Goal: Task Accomplishment & Management: Manage account settings

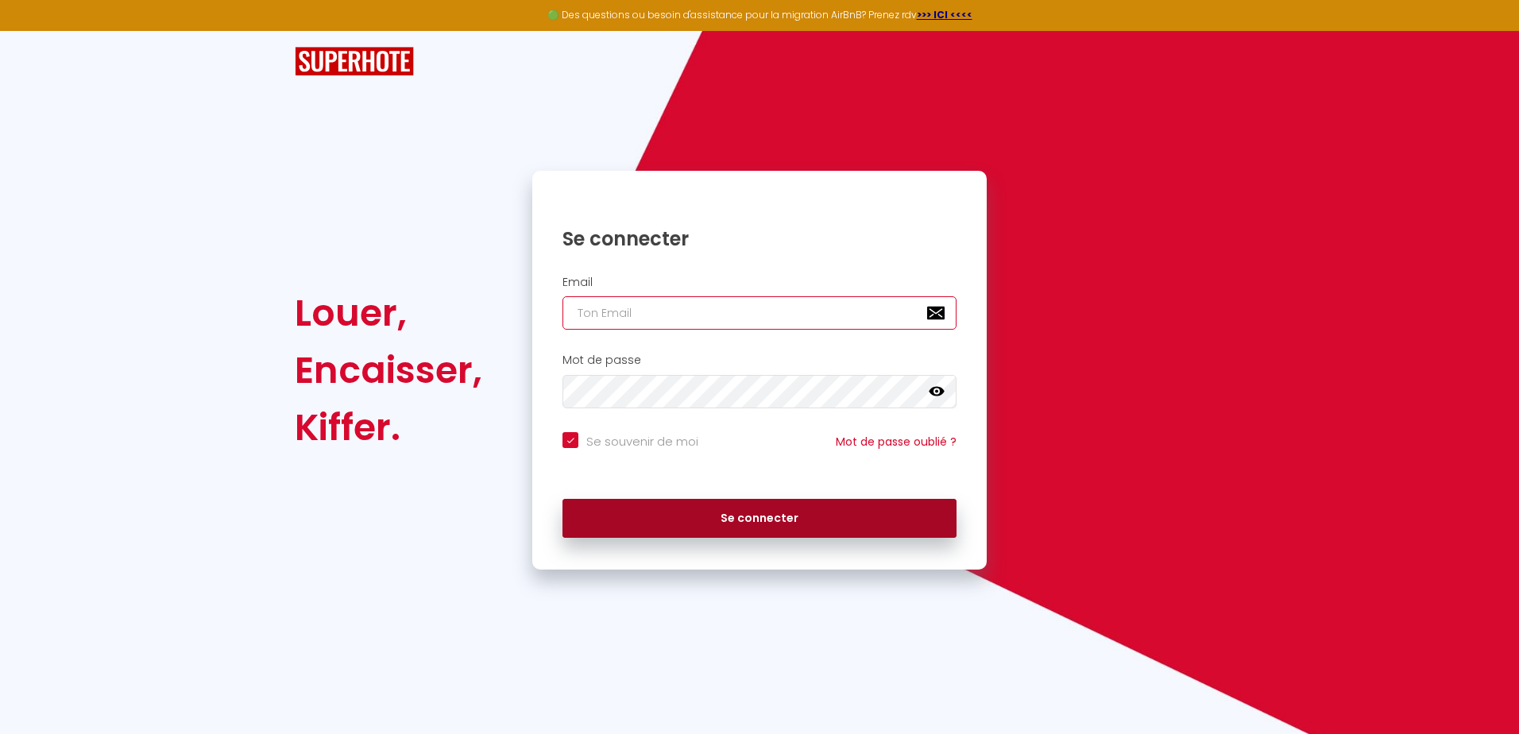
type input "[EMAIL_ADDRESS][PERSON_NAME][DOMAIN_NAME]"
click at [731, 527] on button "Se connecter" at bounding box center [759, 519] width 394 height 40
checkbox input "true"
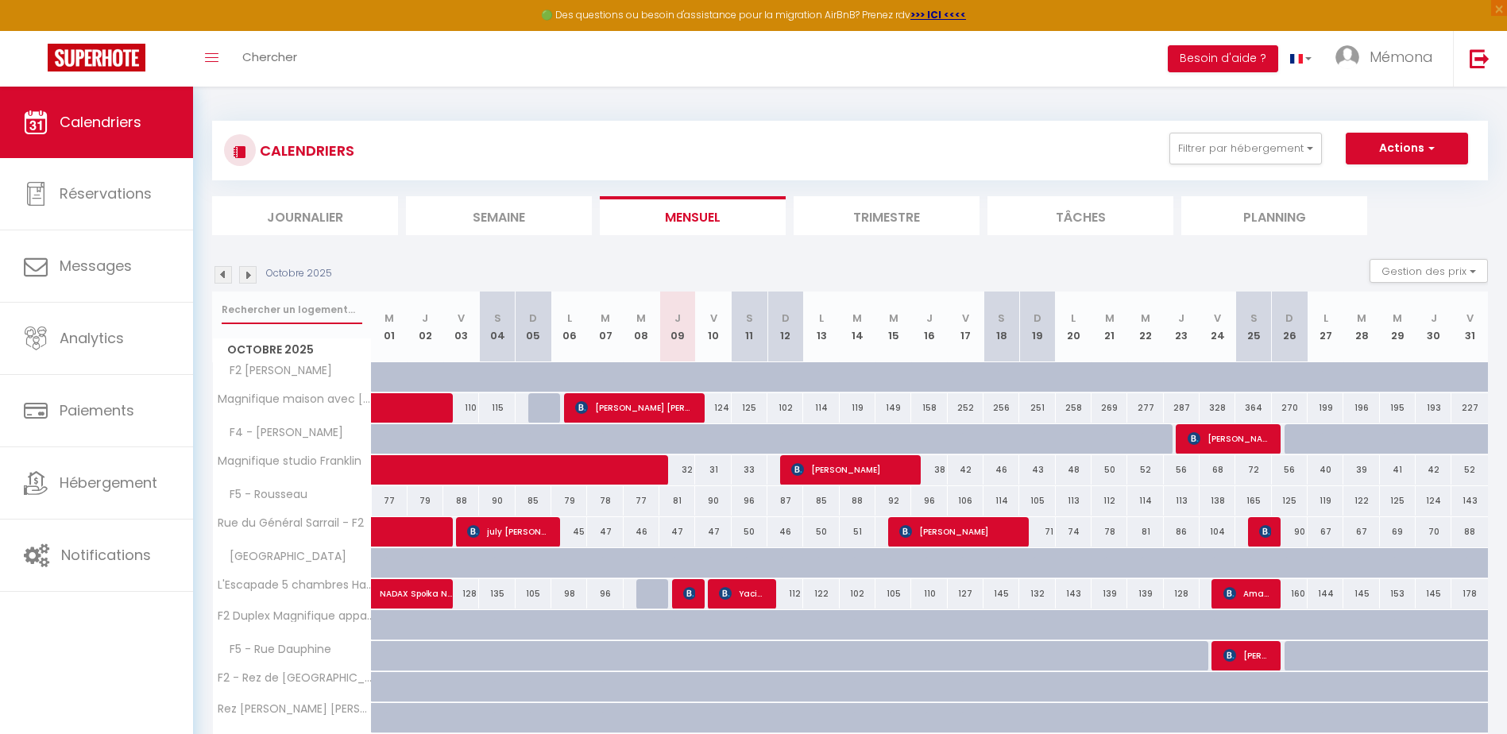
click at [282, 311] on input "text" at bounding box center [292, 309] width 141 height 29
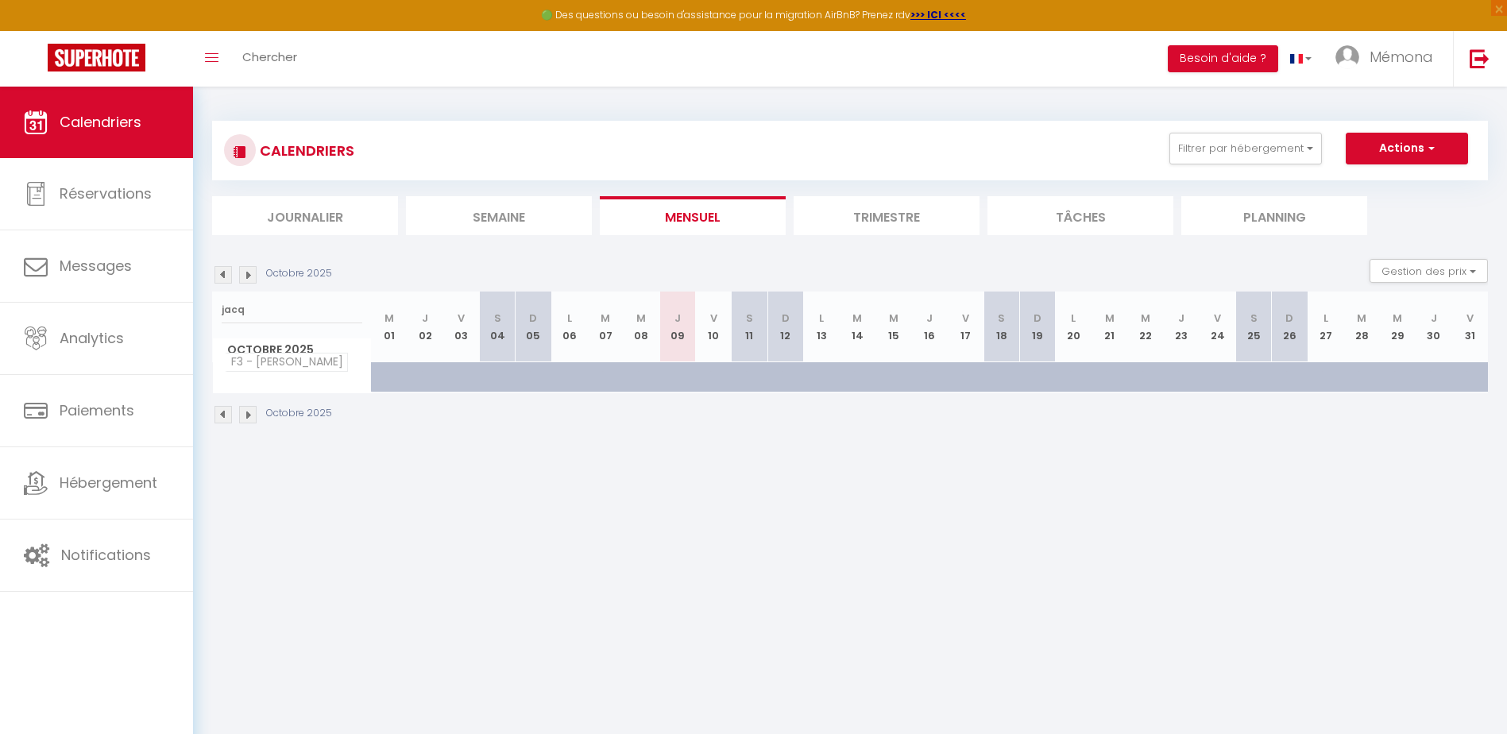
click at [311, 369] on span "F3 - [PERSON_NAME]" at bounding box center [286, 362] width 123 height 19
click at [307, 314] on input "jacq" at bounding box center [292, 309] width 141 height 29
type input "[PERSON_NAME]"
click at [293, 375] on th "F3 - [PERSON_NAME]" at bounding box center [292, 377] width 159 height 30
click at [297, 365] on span "F3 - [PERSON_NAME]" at bounding box center [286, 362] width 123 height 19
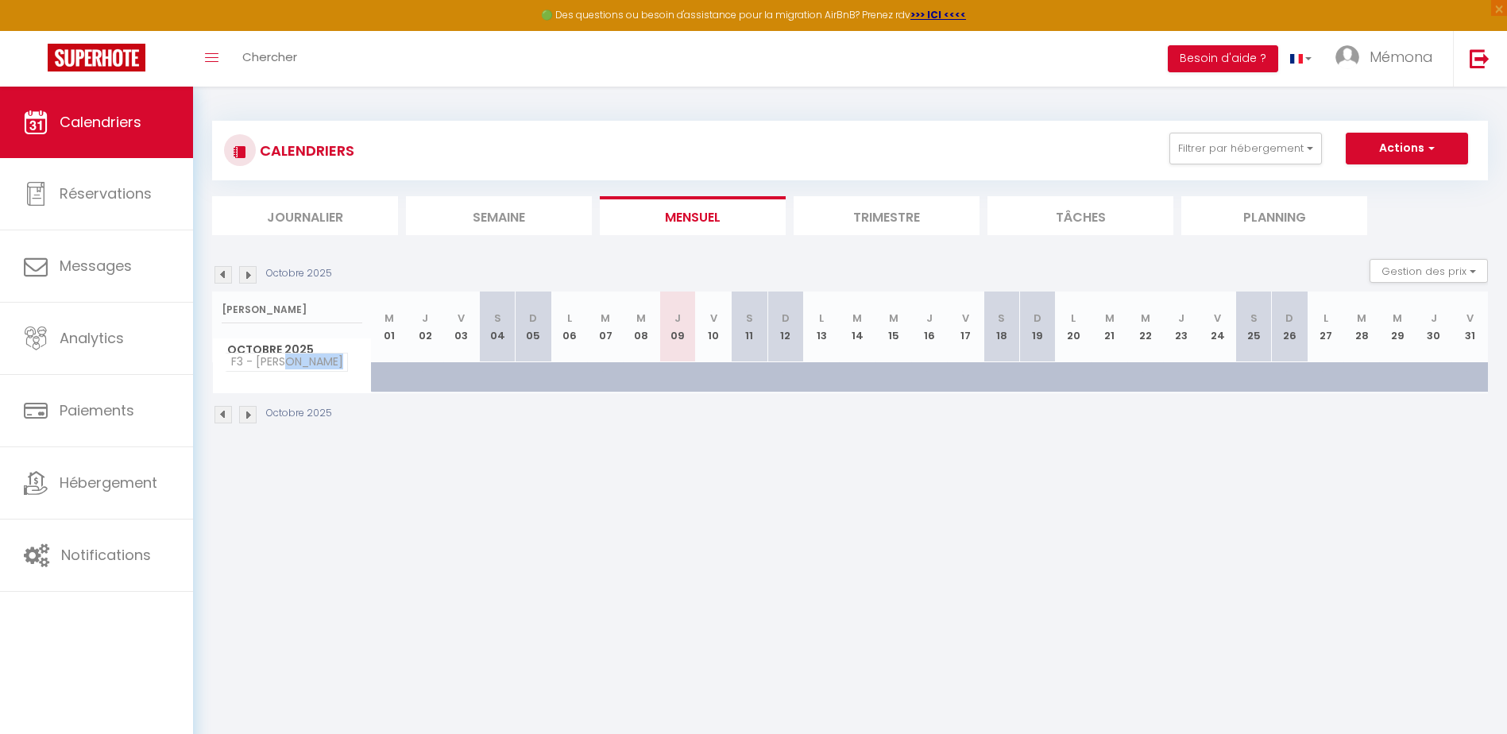
click at [297, 365] on span "F3 - [PERSON_NAME]" at bounding box center [286, 362] width 123 height 19
drag, startPoint x: 297, startPoint y: 365, endPoint x: 326, endPoint y: 447, distance: 86.9
click at [326, 447] on div "CALENDRIERS Filtrer par hébergement Actif Magnifique maison avec Jardin- REMICO…" at bounding box center [850, 273] width 1314 height 373
click at [231, 419] on img at bounding box center [222, 414] width 17 height 17
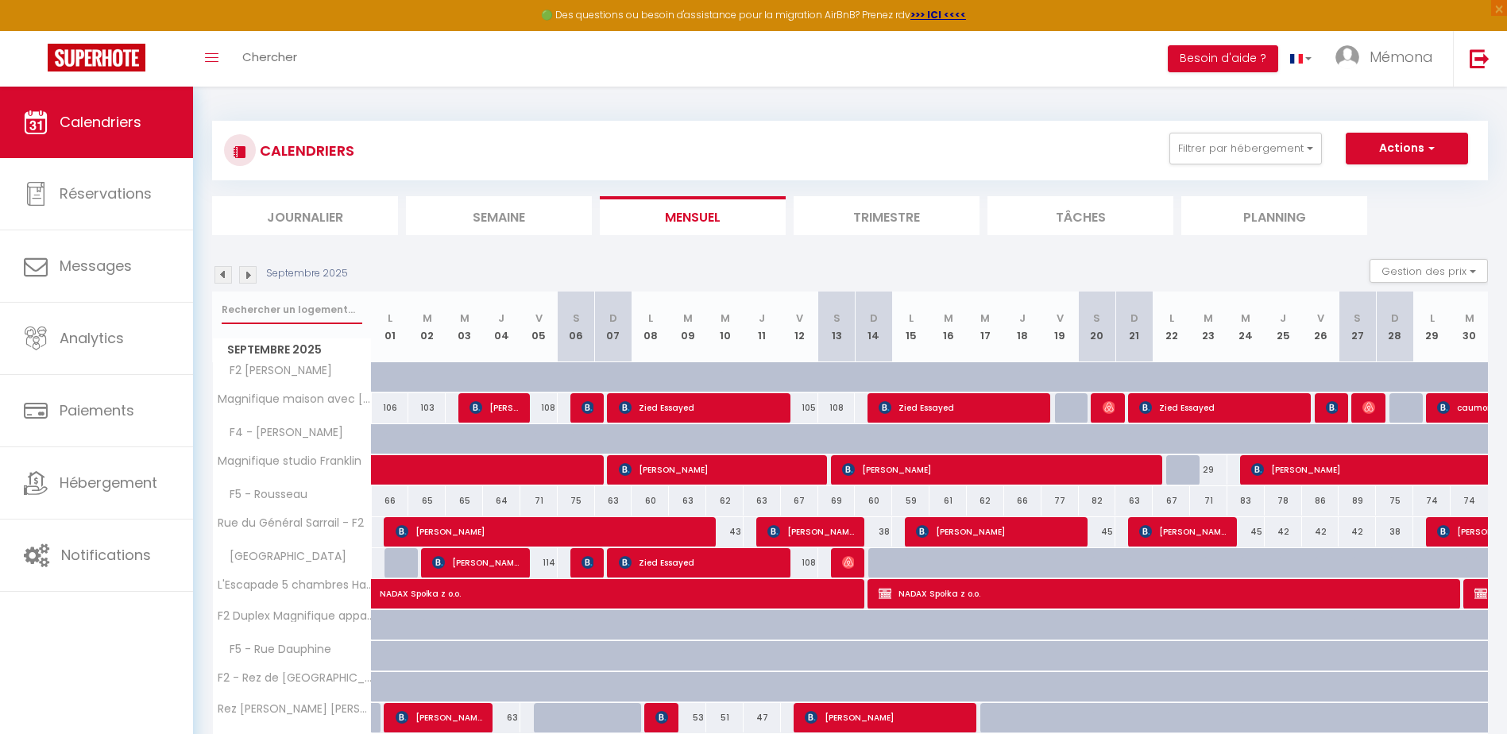
click at [265, 316] on input "text" at bounding box center [292, 309] width 141 height 29
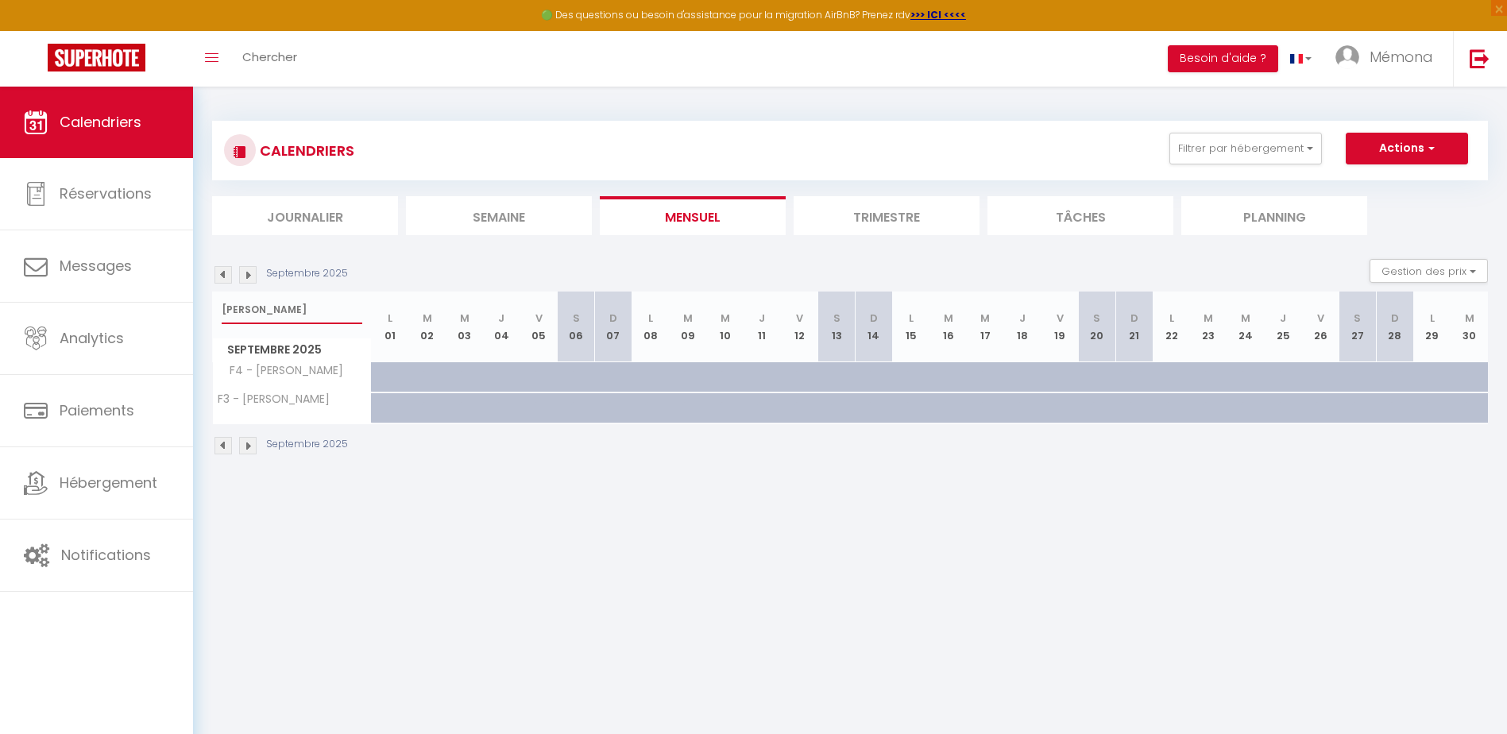
type input "[PERSON_NAME]"
click at [229, 274] on img at bounding box center [222, 274] width 17 height 17
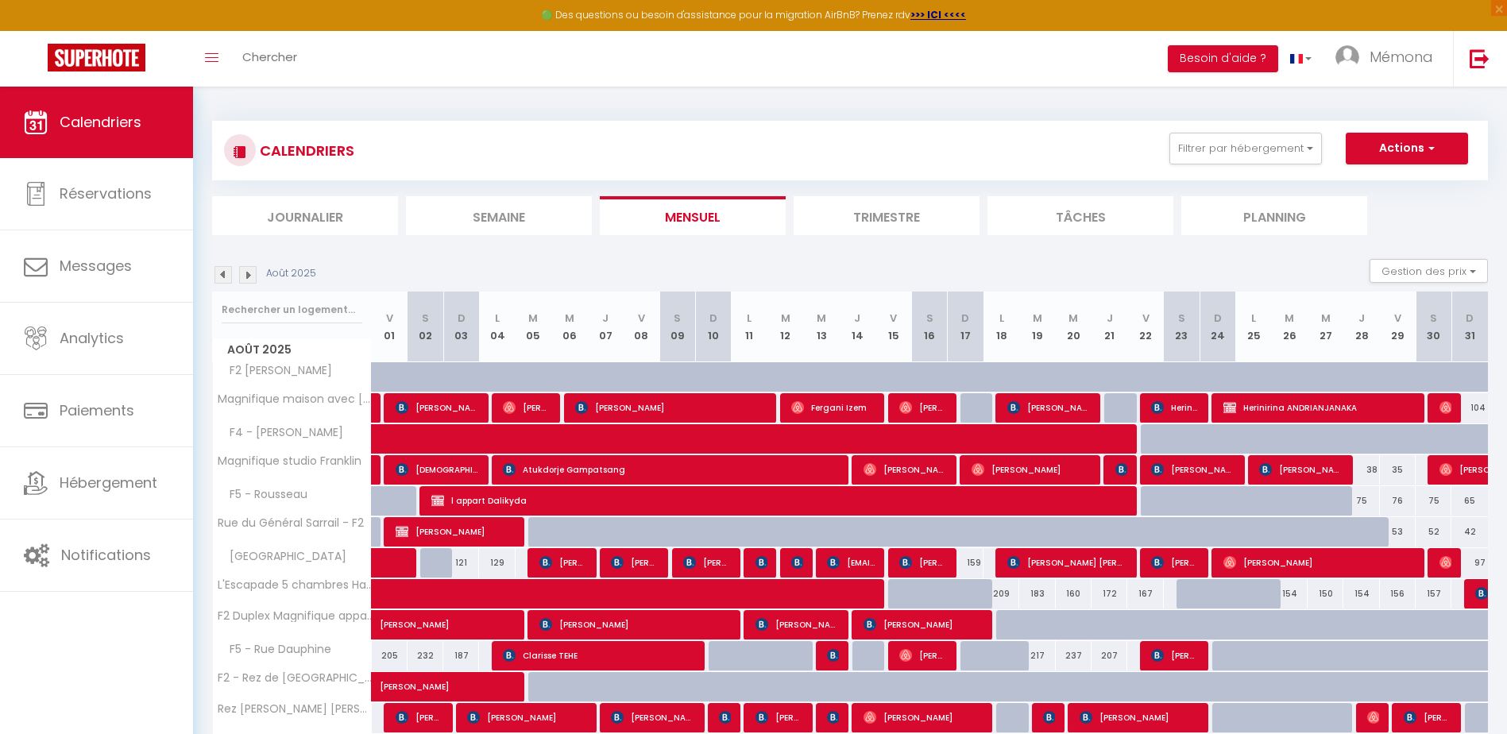
click at [224, 280] on img at bounding box center [222, 274] width 17 height 17
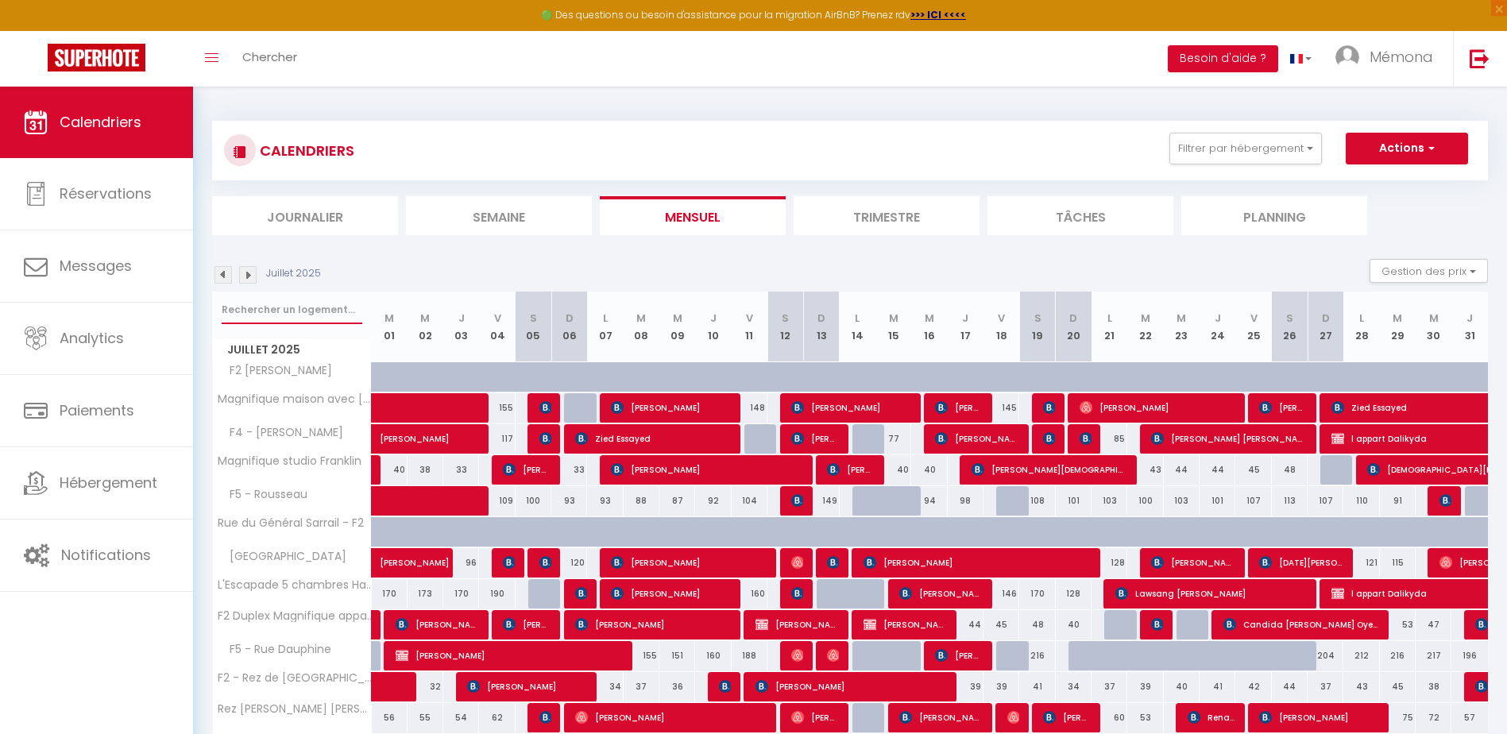
click at [277, 312] on input "text" at bounding box center [292, 309] width 141 height 29
type input "ja"
select select
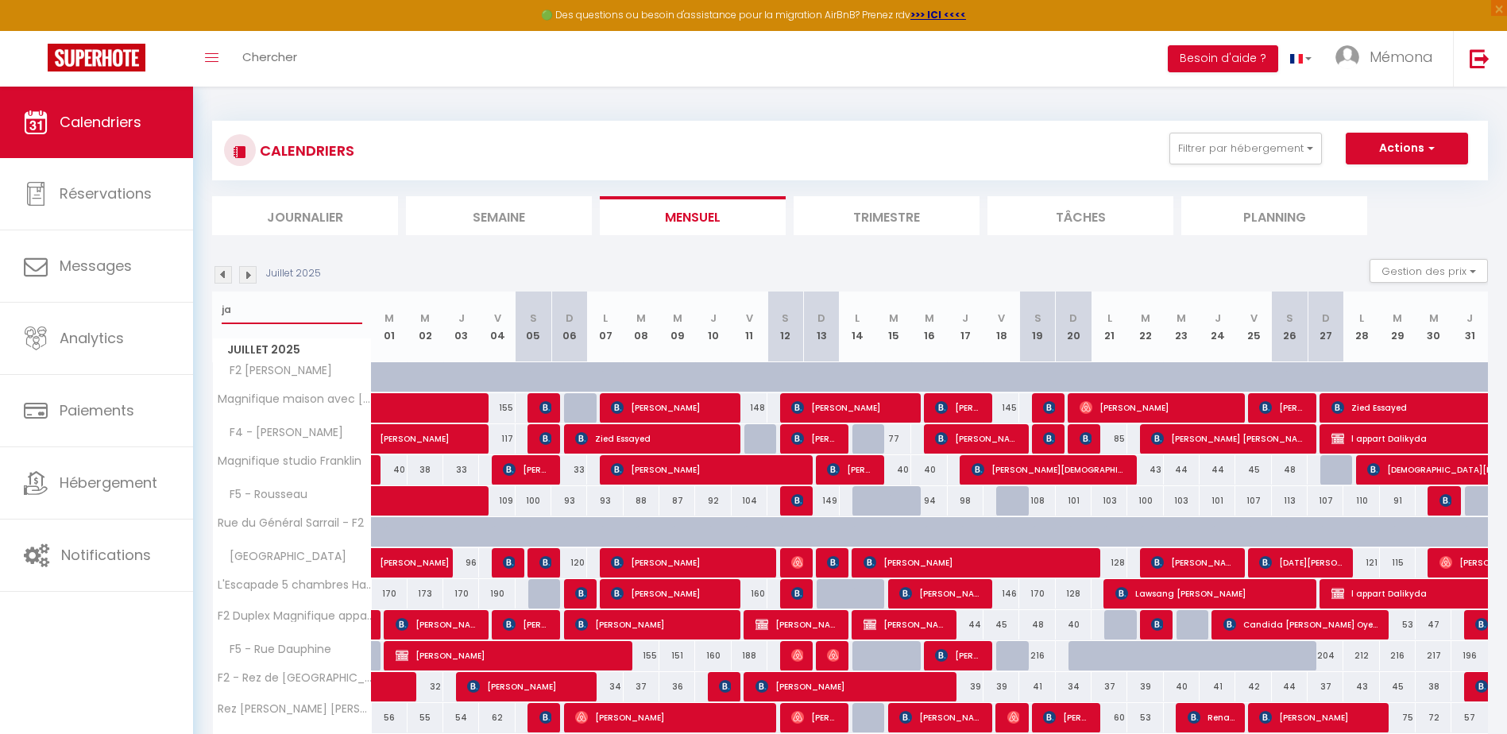
select select
type input "jac"
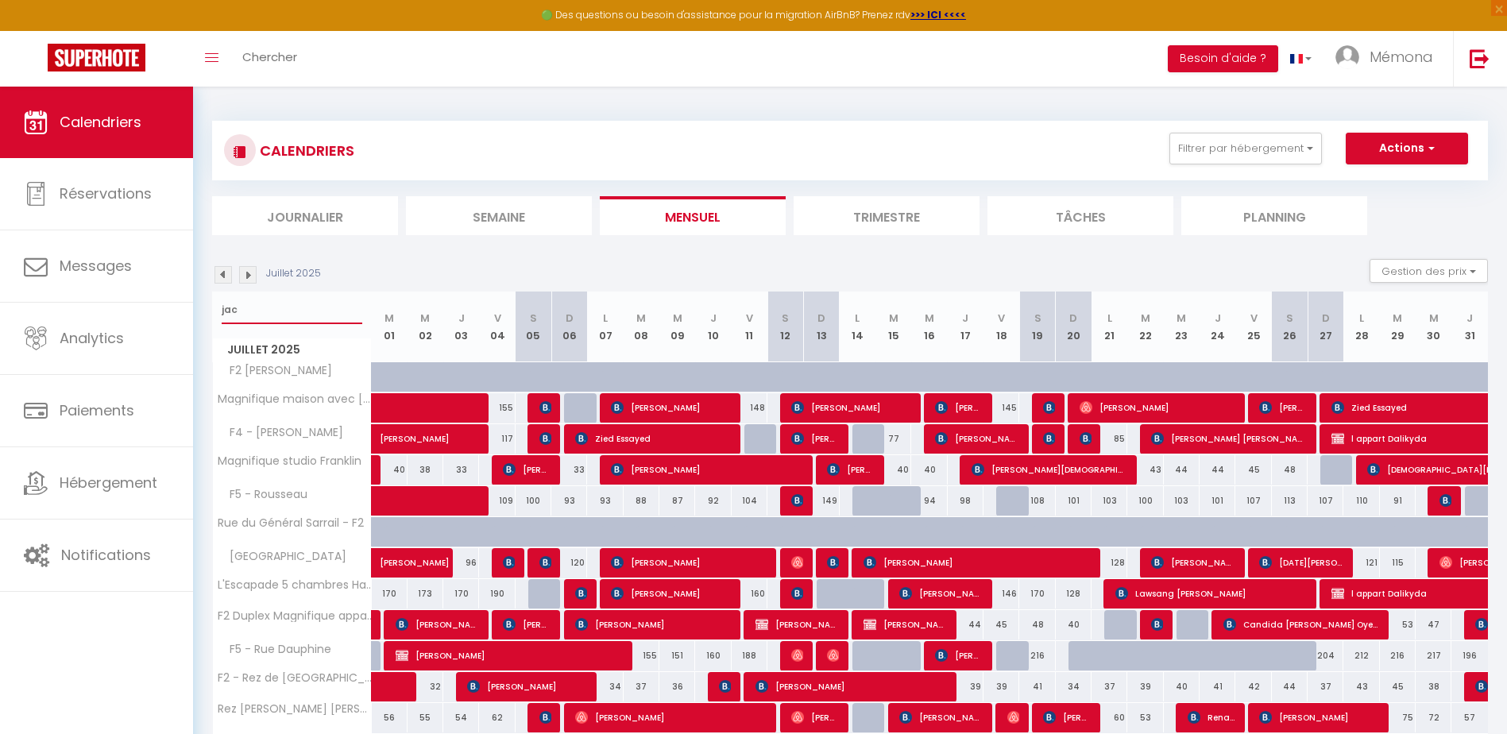
select select
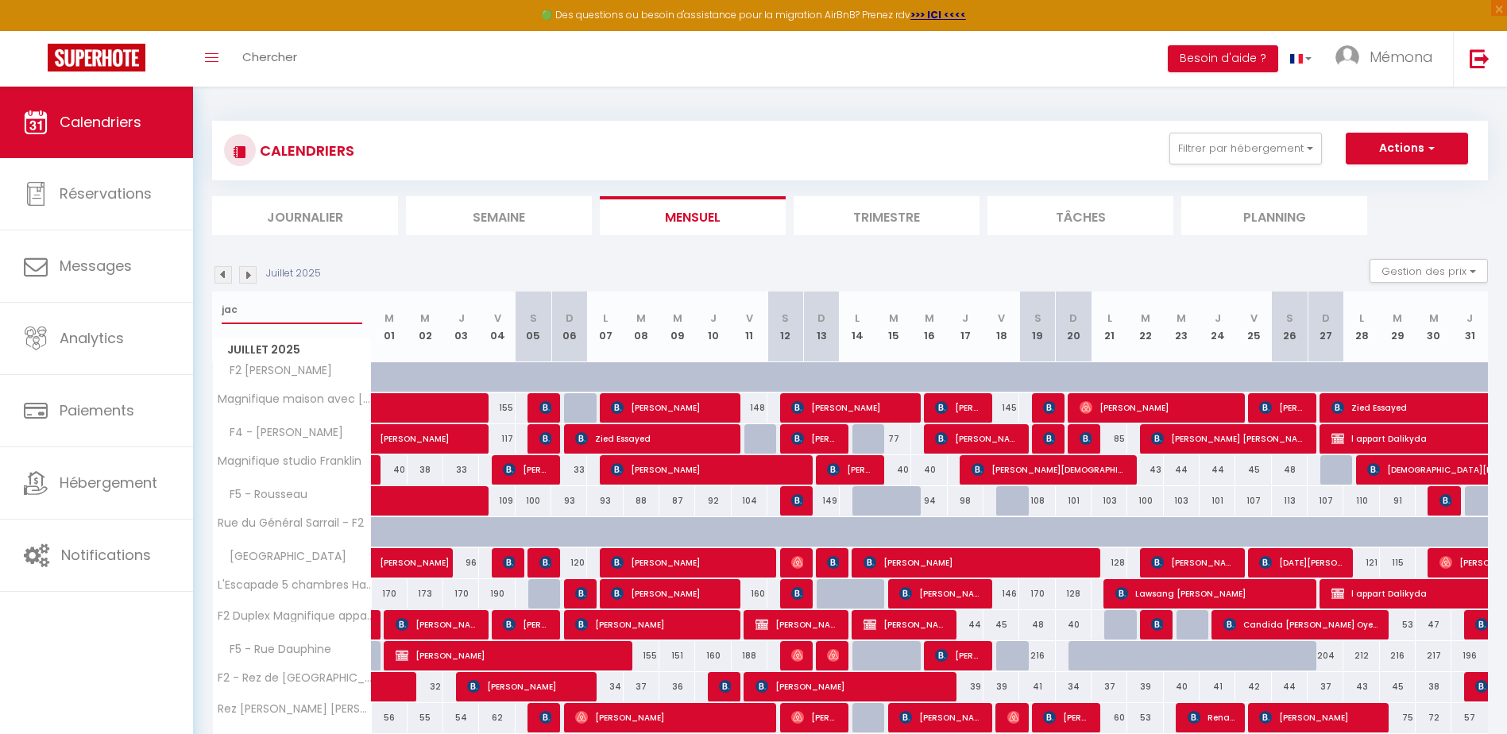
select select
type input "jacq"
select select
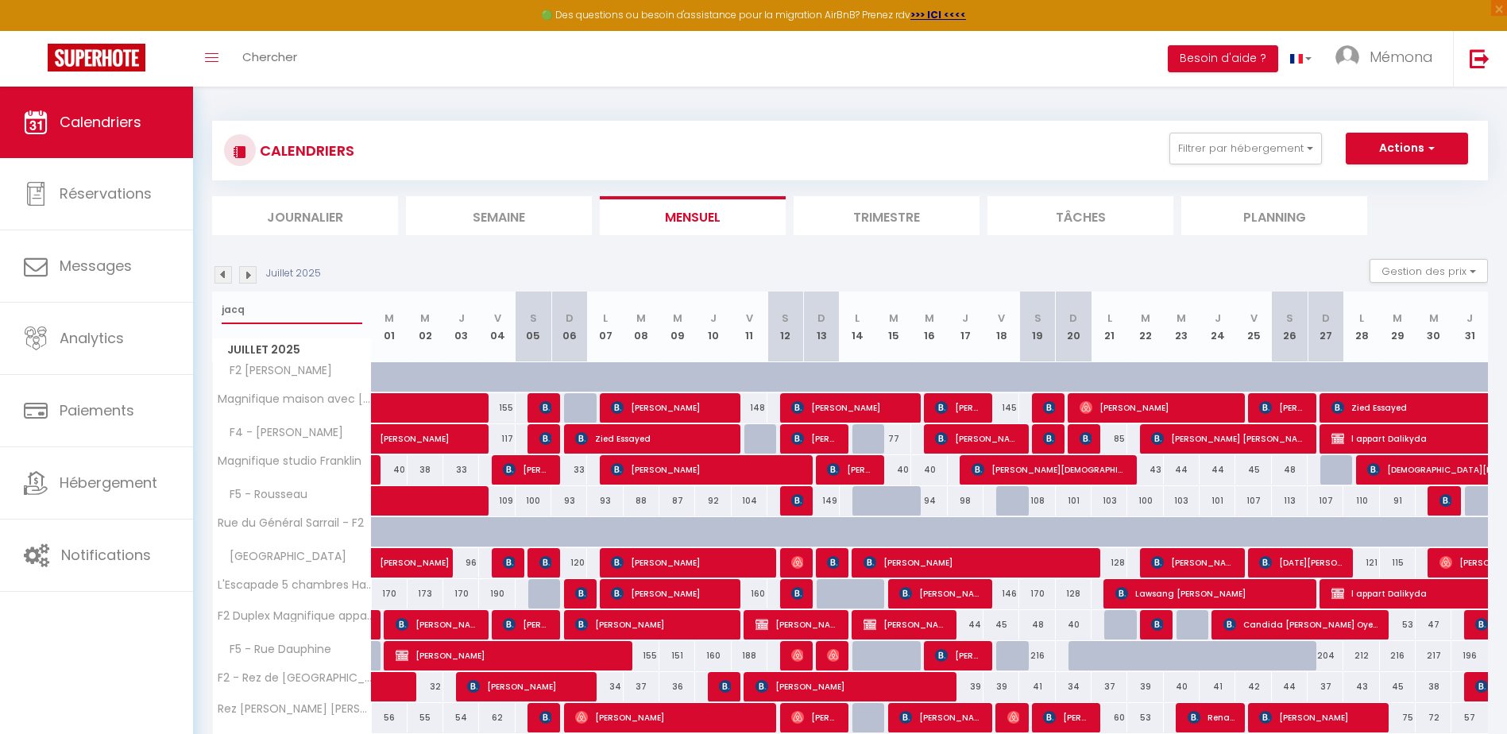
select select
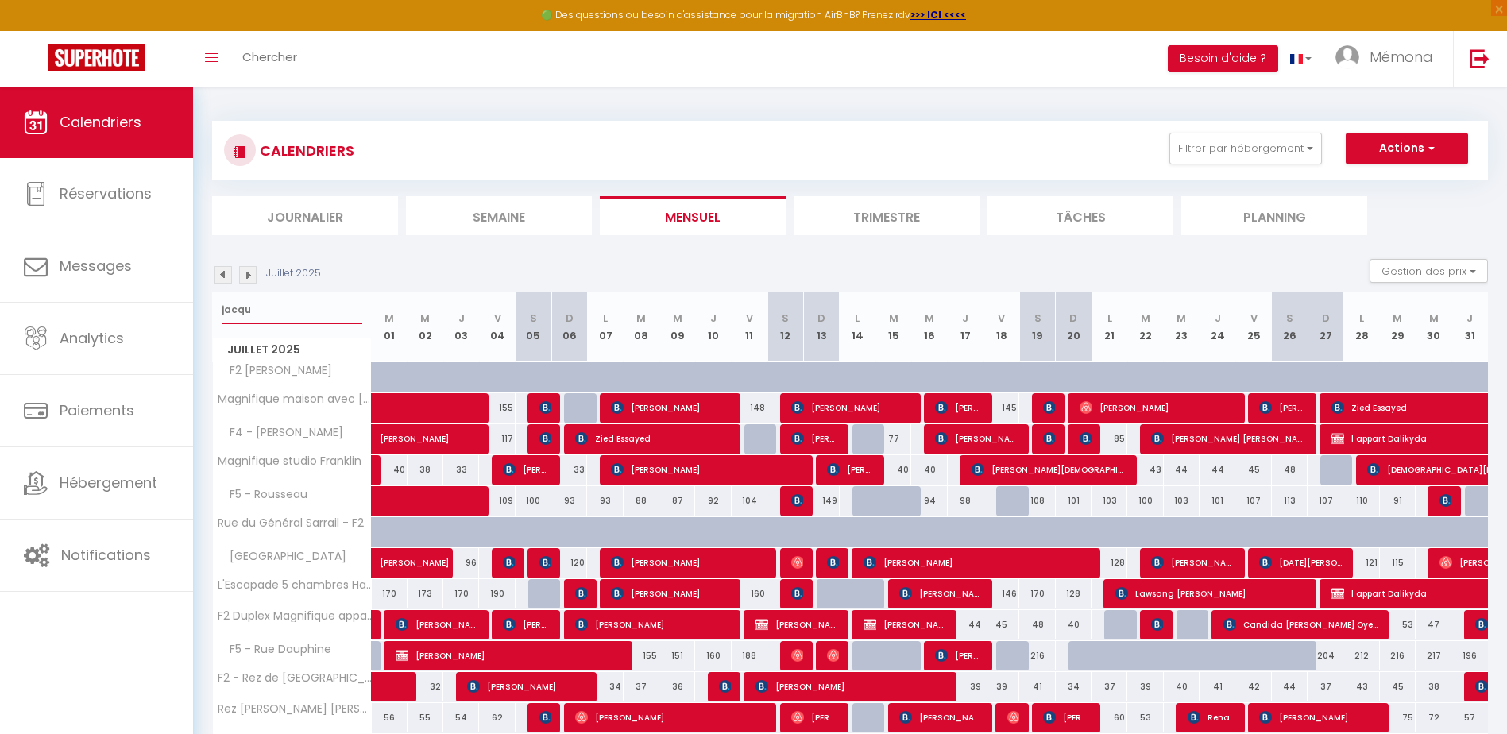
type input "[PERSON_NAME]"
select select
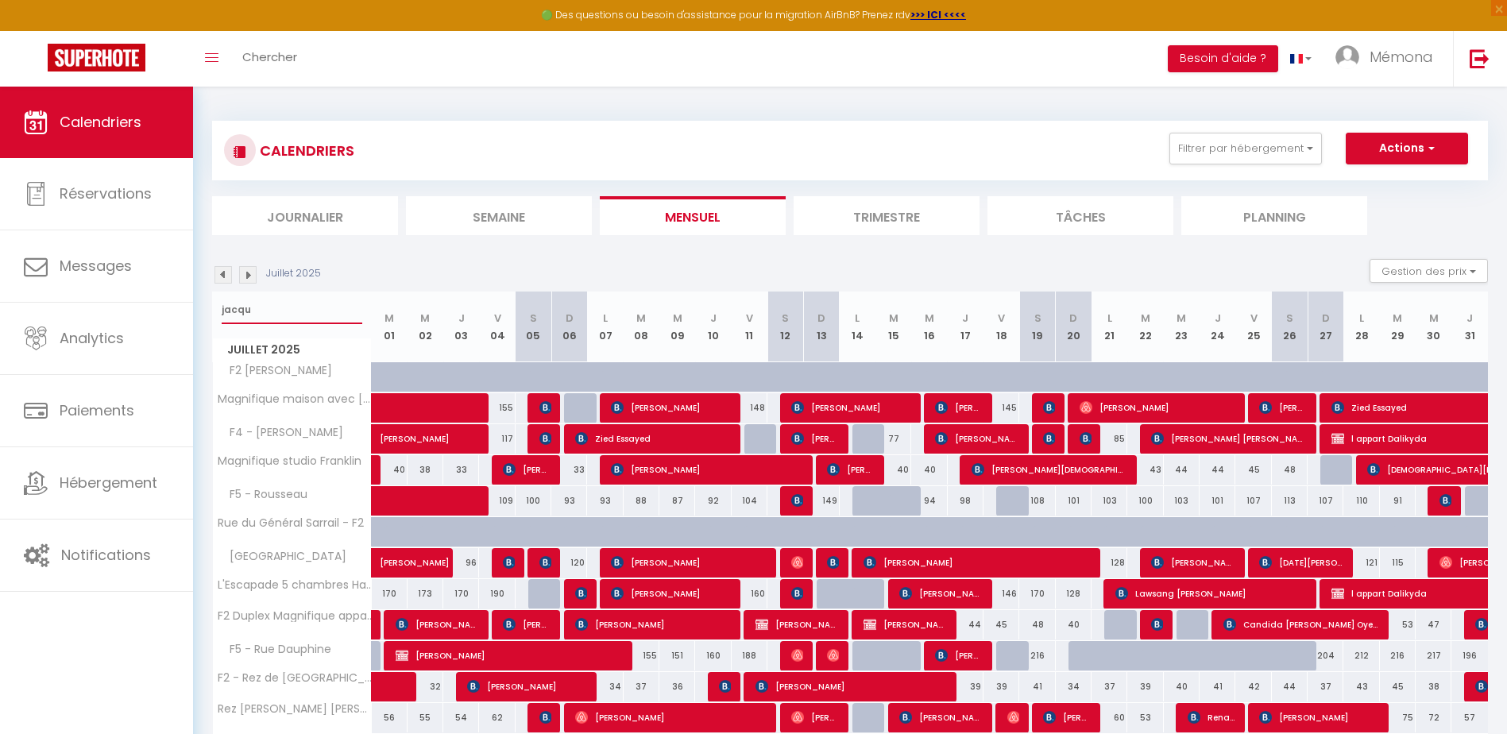
select select
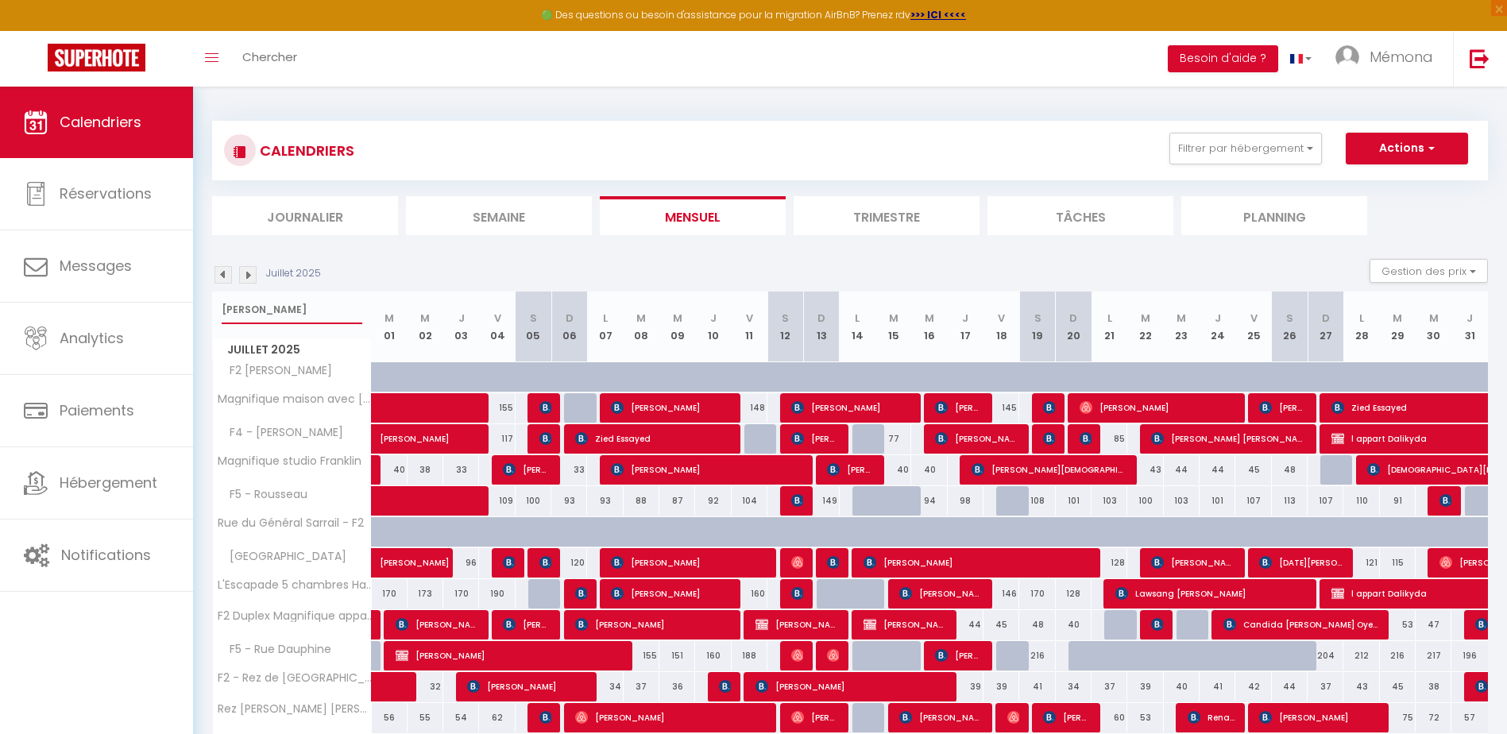
select select
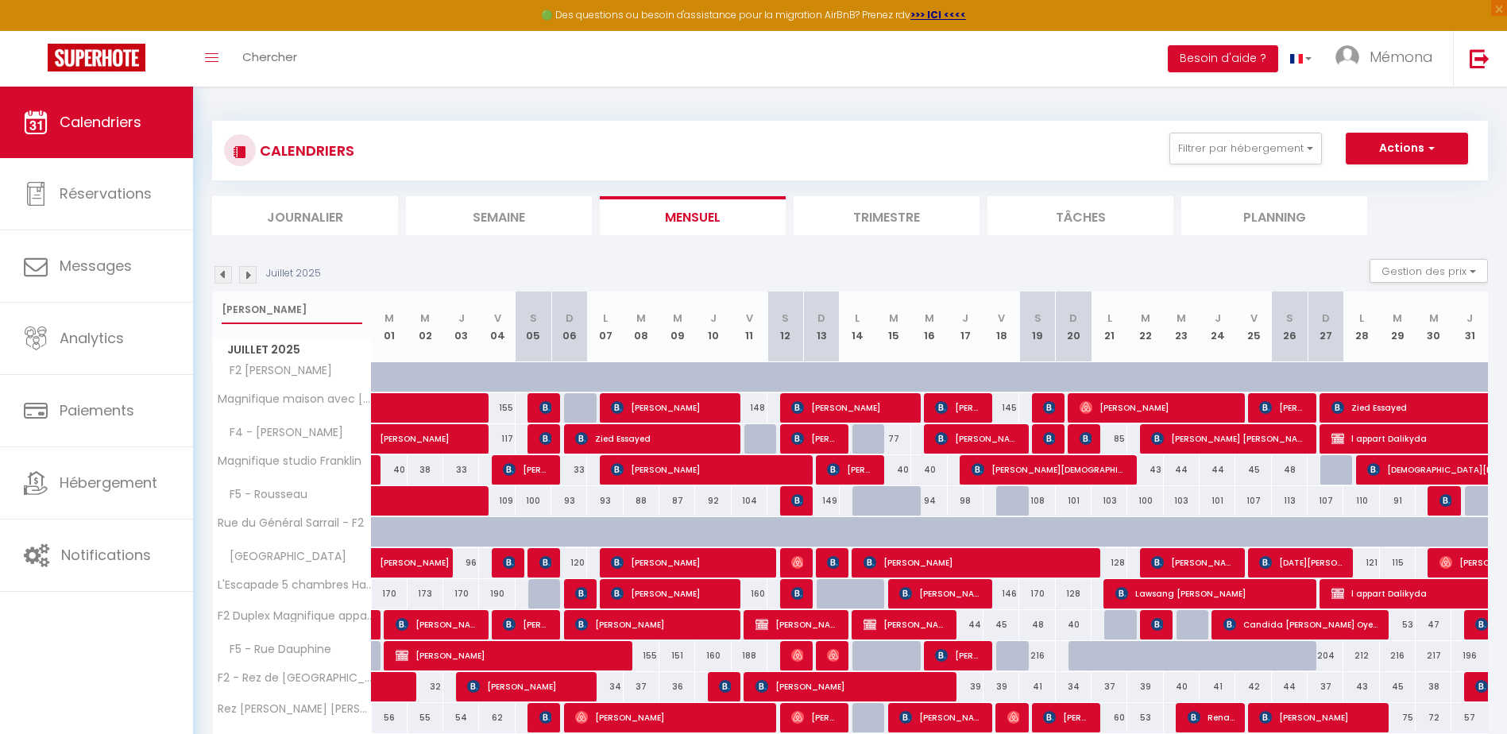
select select
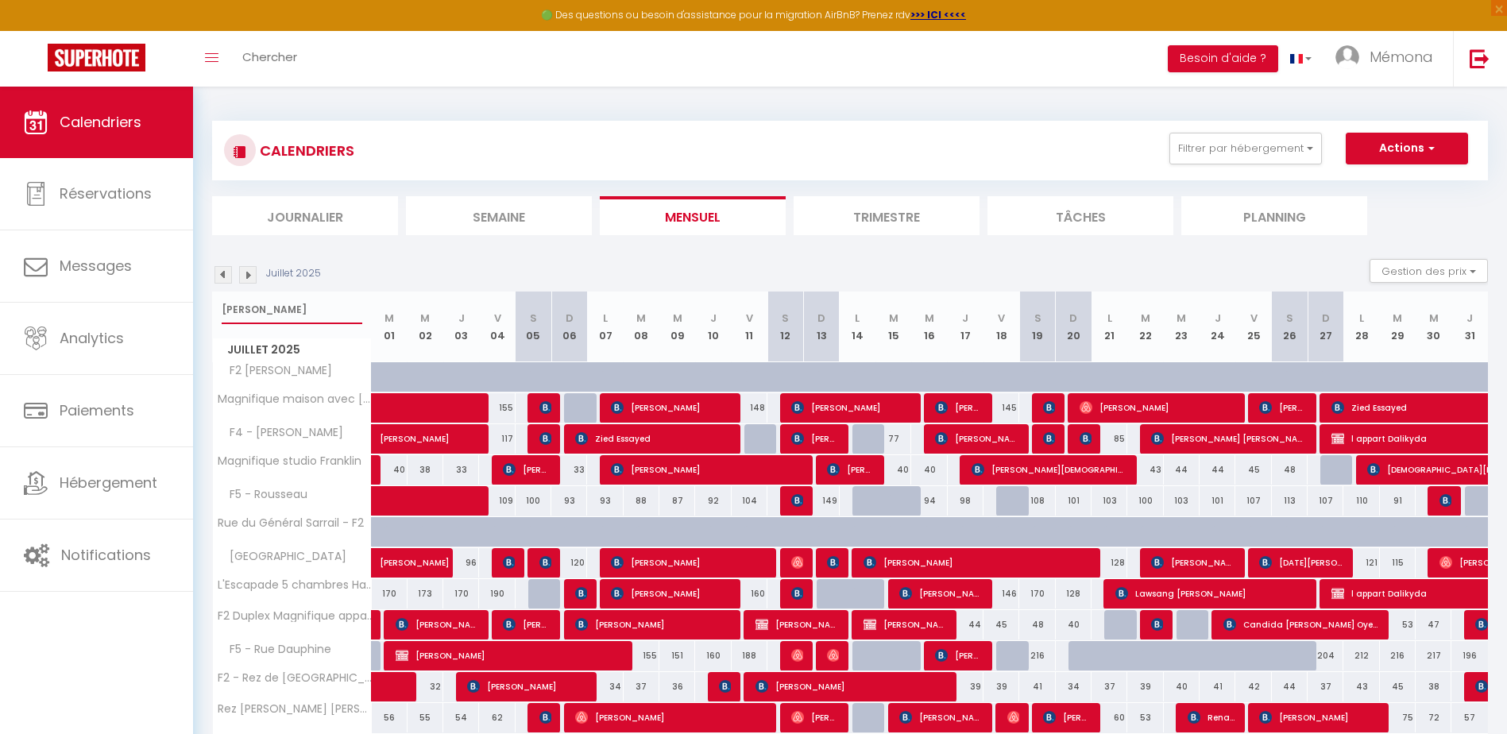
select select
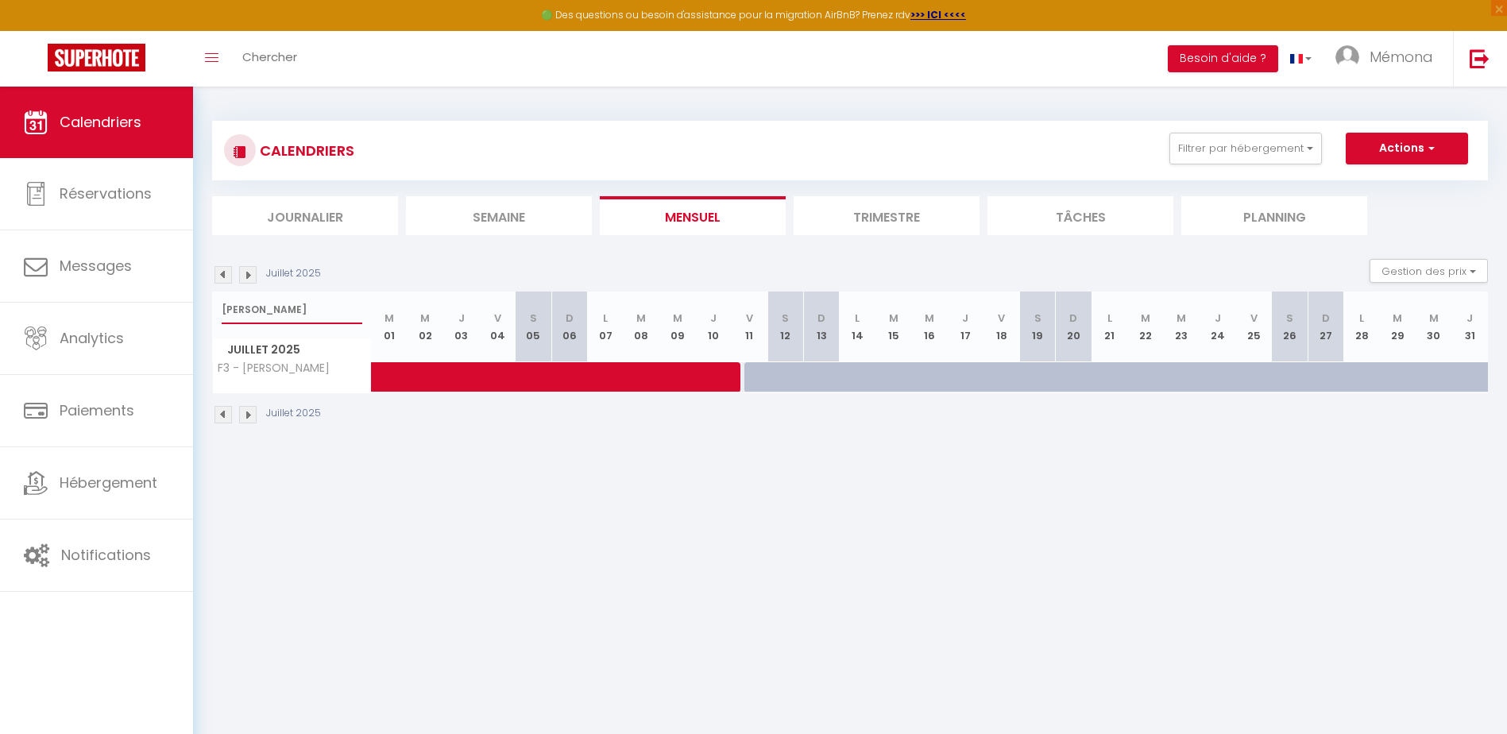
type input "[PERSON_NAME]"
click at [733, 379] on span at bounding box center [578, 377] width 365 height 30
select select "OK"
select select "0"
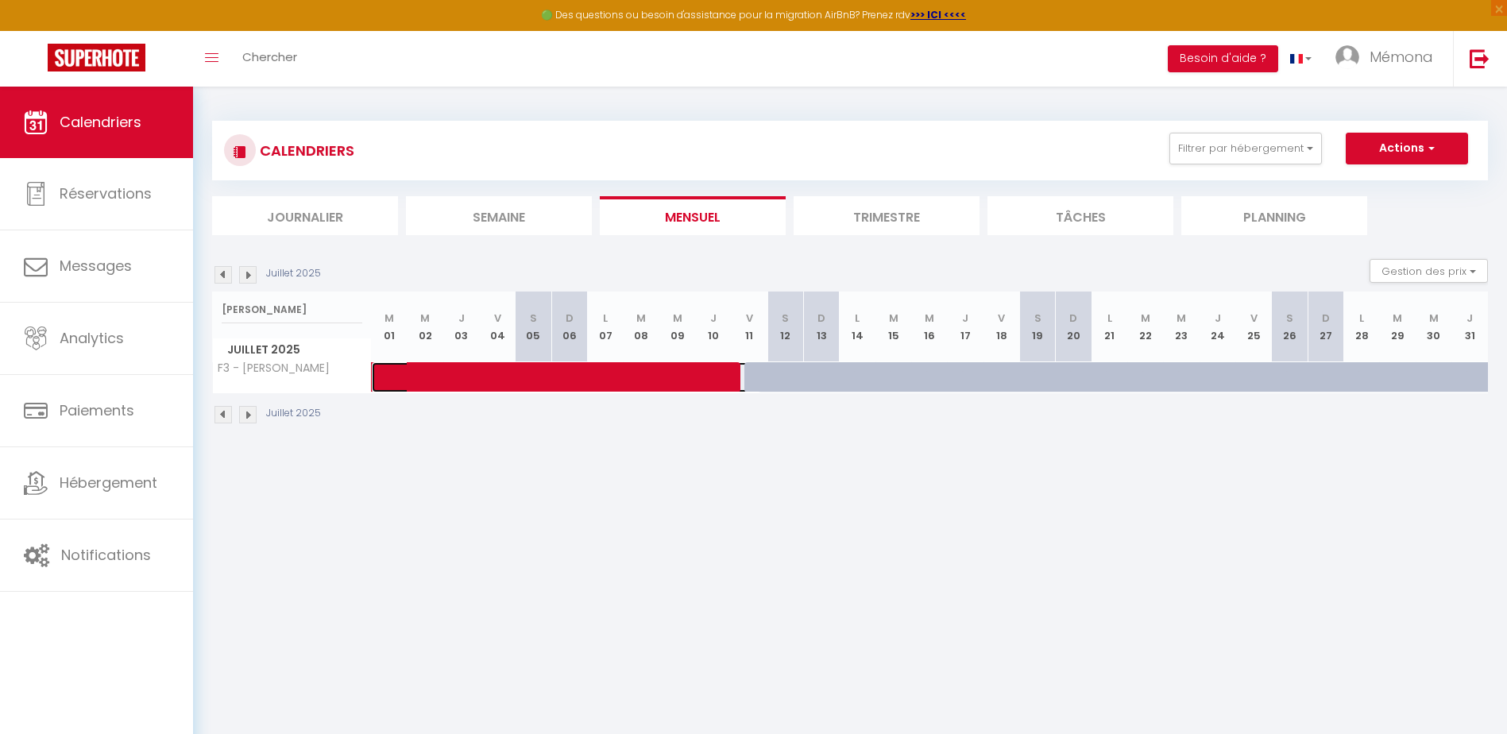
select select "0"
select select "1"
select select
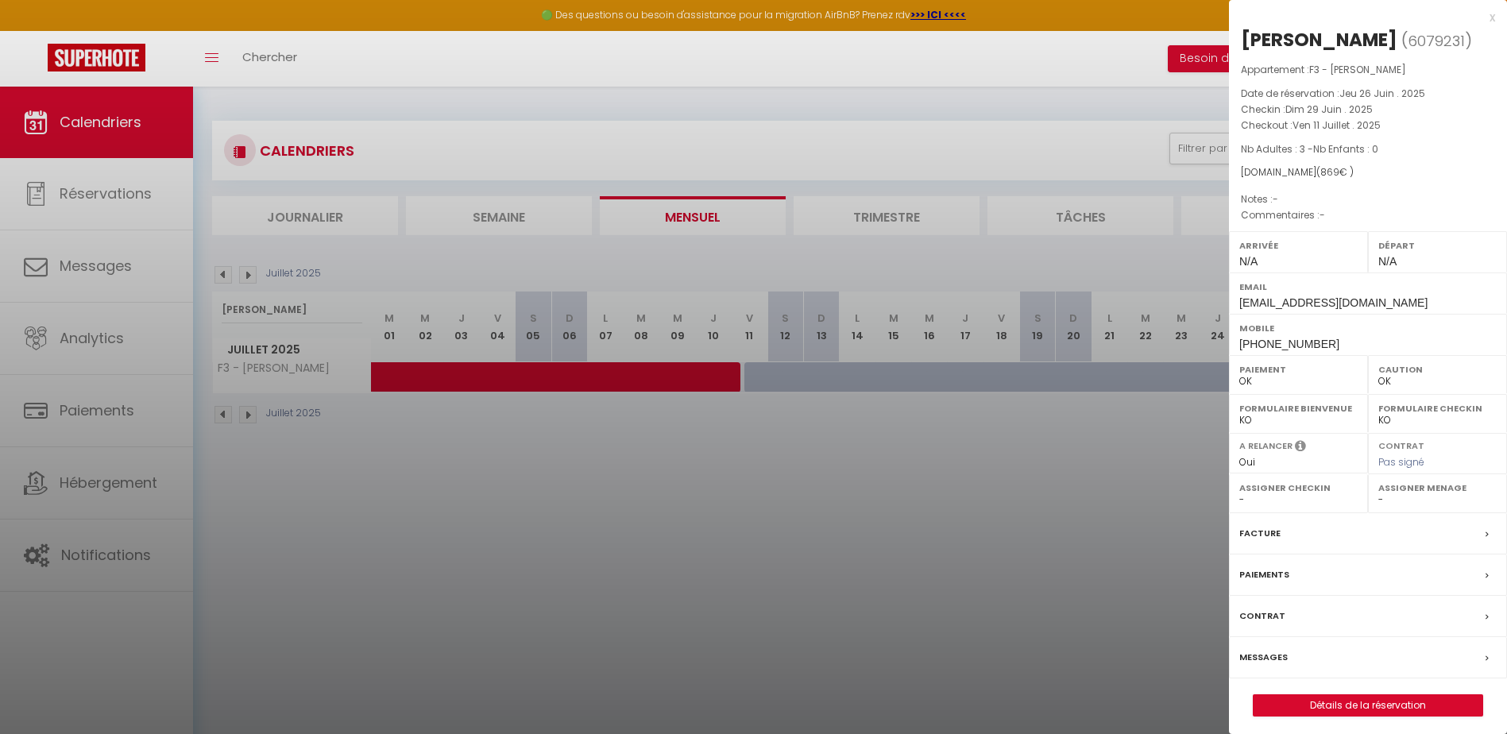
click at [1339, 656] on div "Messages" at bounding box center [1368, 657] width 278 height 41
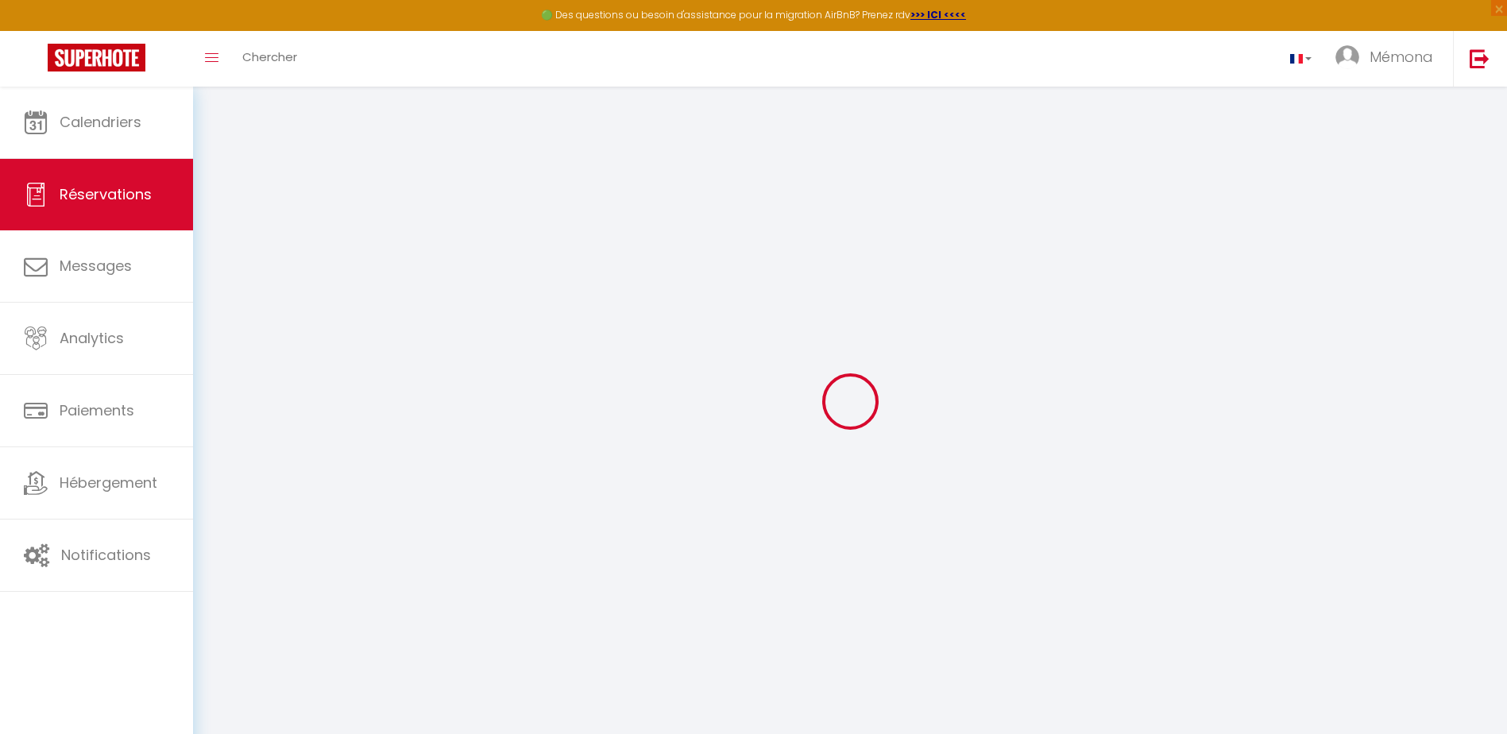
select select
checkbox input "false"
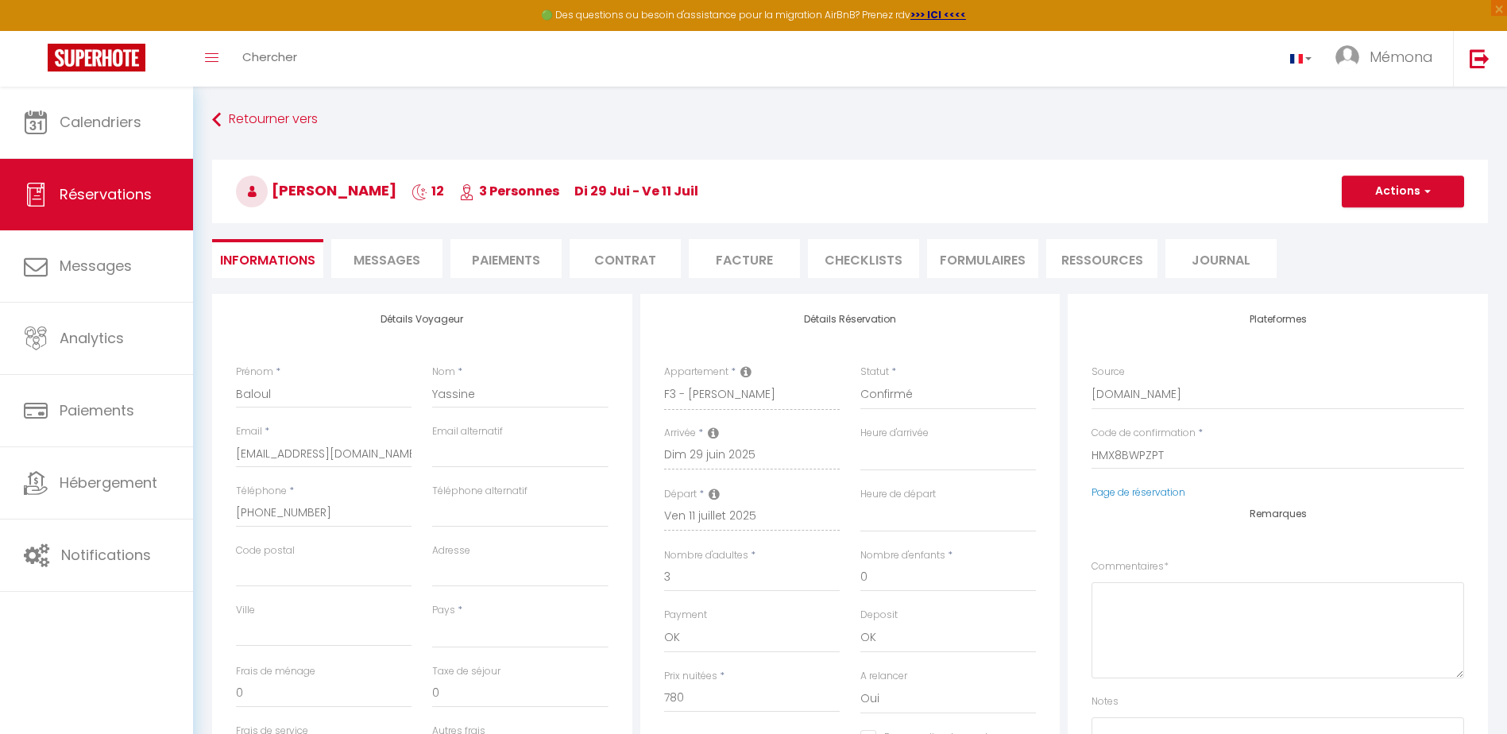
select select
checkbox input "false"
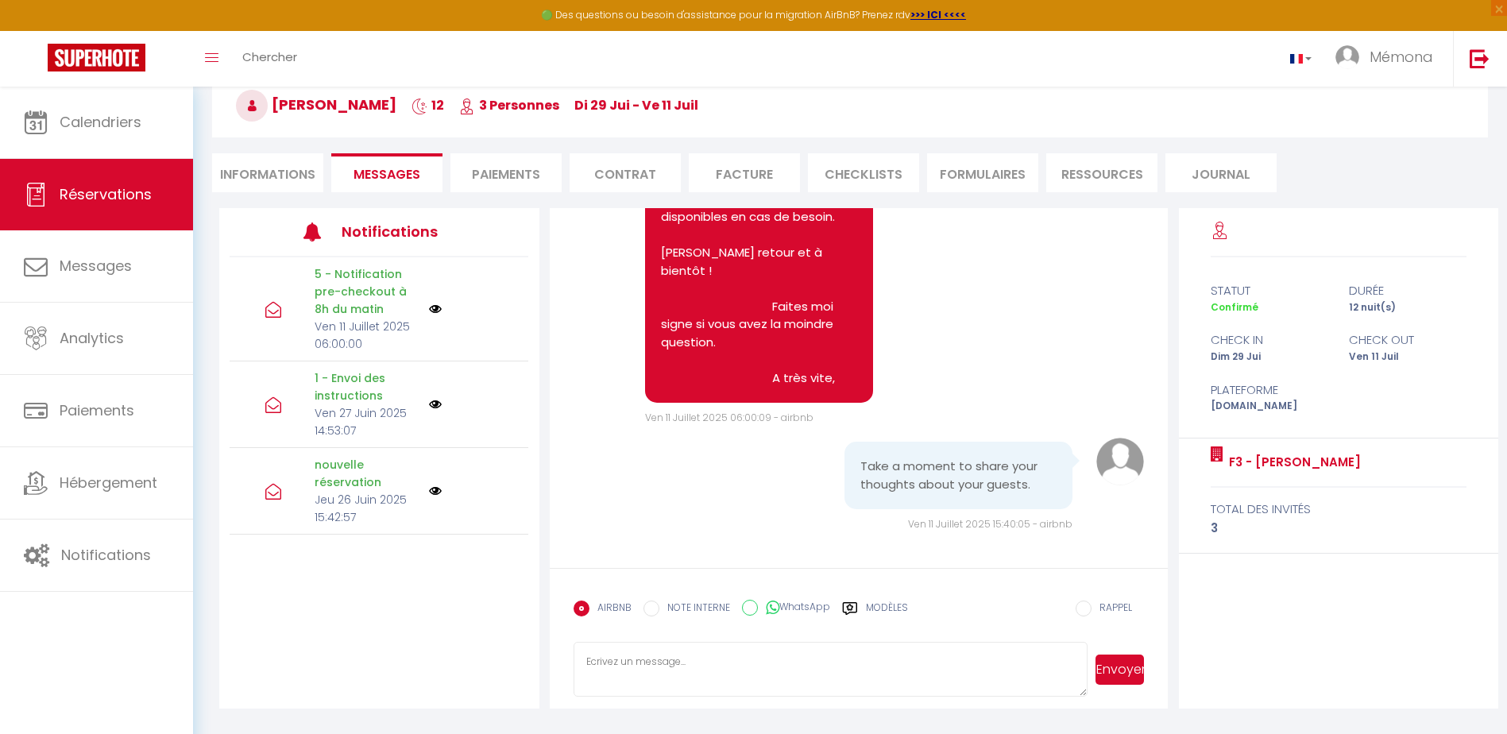
scroll to position [87, 0]
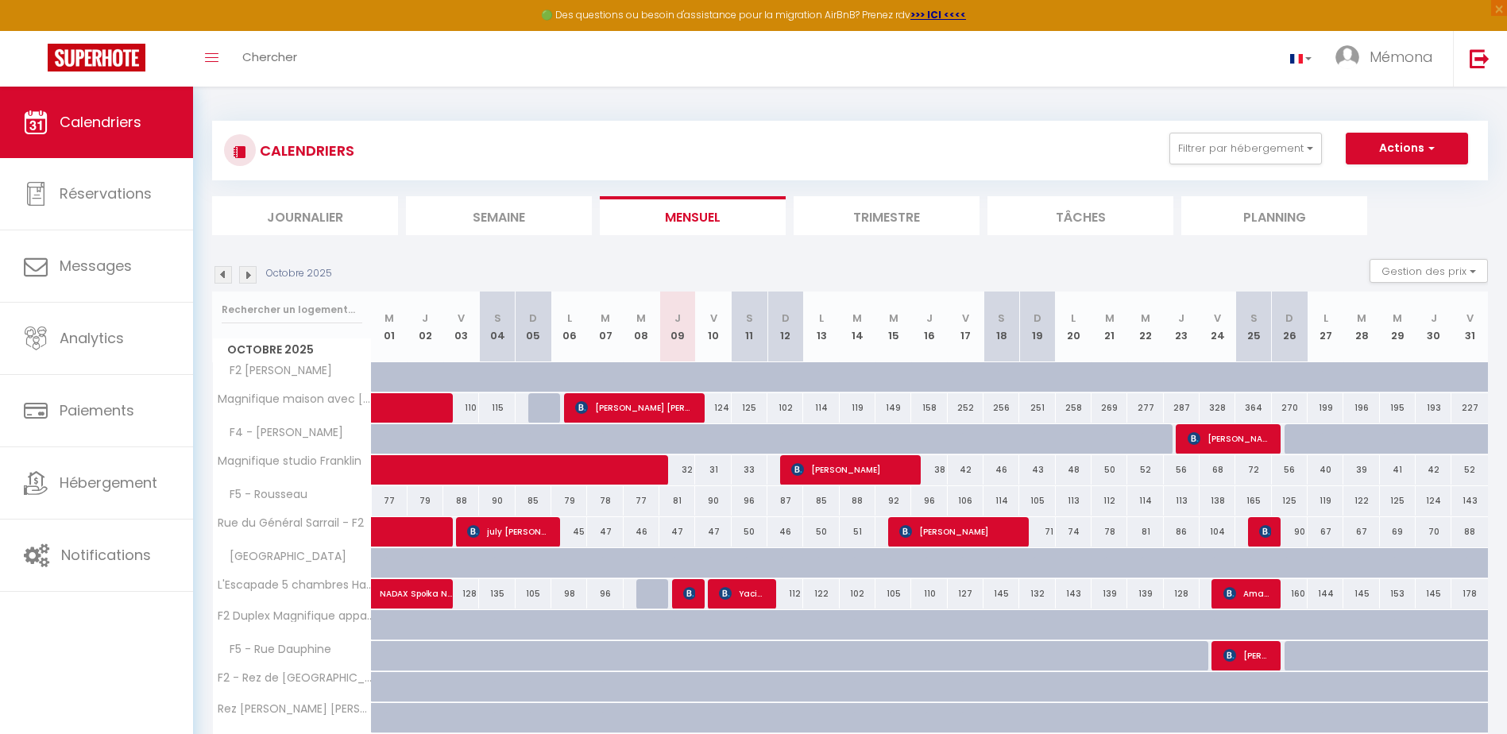
click at [231, 273] on img at bounding box center [222, 274] width 17 height 17
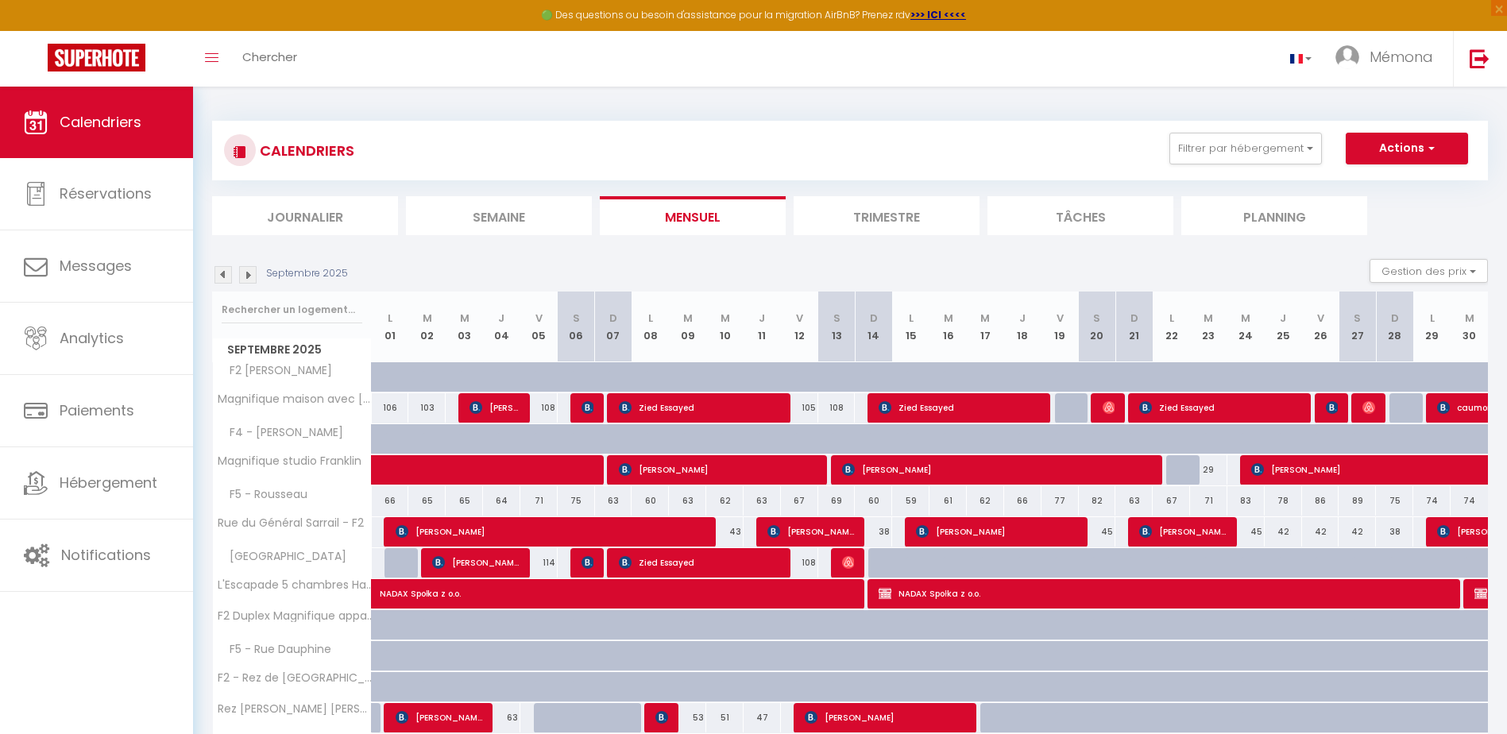
click at [226, 276] on img at bounding box center [222, 274] width 17 height 17
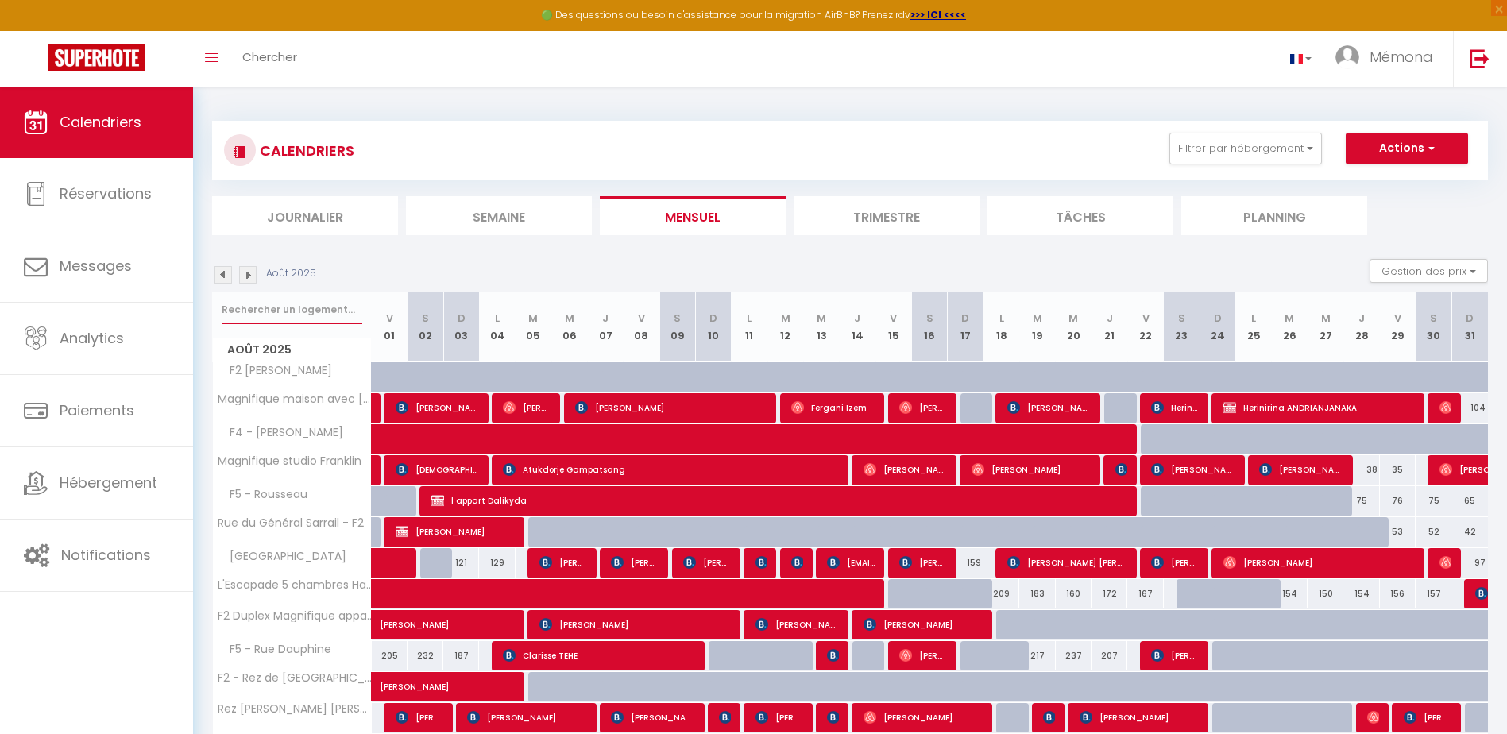
click at [307, 315] on input "text" at bounding box center [292, 309] width 141 height 29
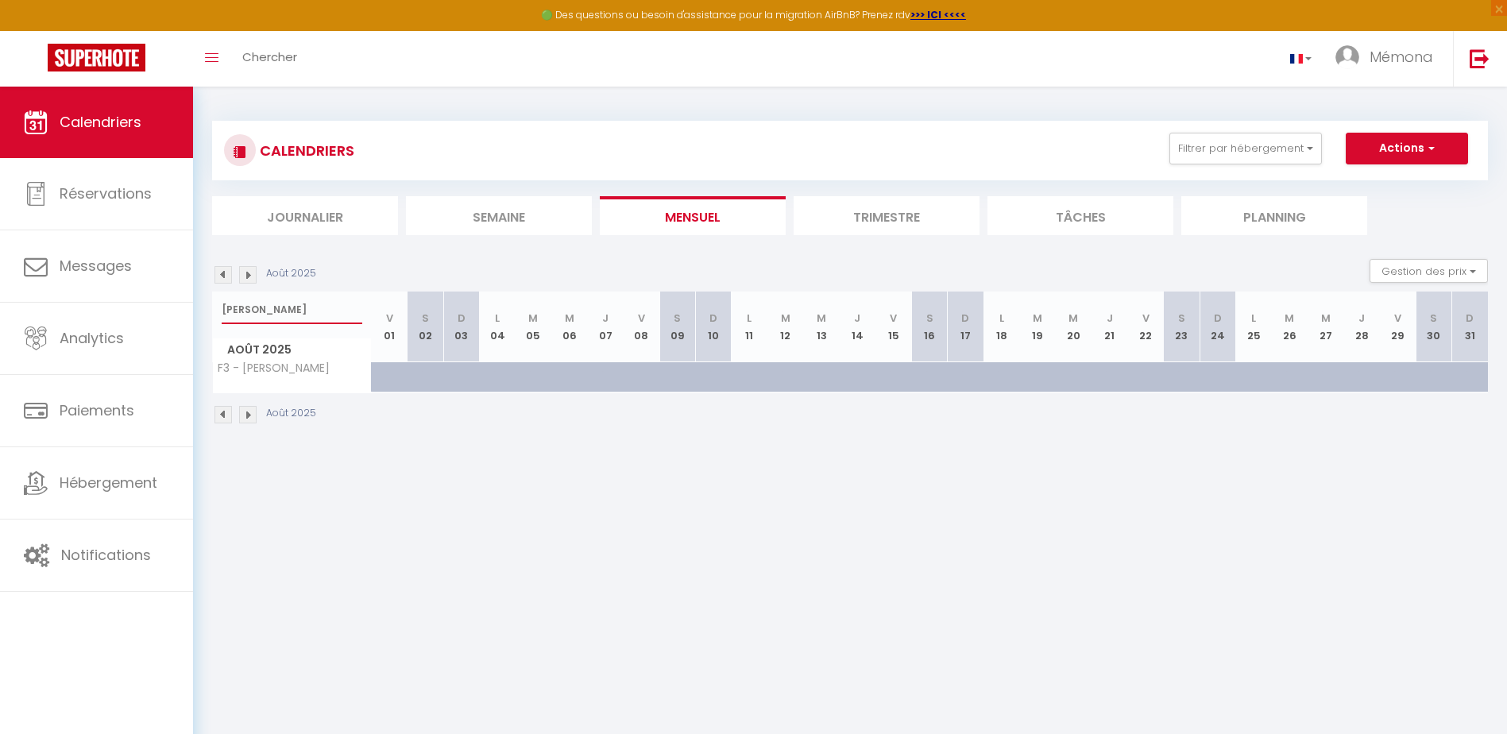
type input "[PERSON_NAME]"
click at [253, 277] on img at bounding box center [247, 274] width 17 height 17
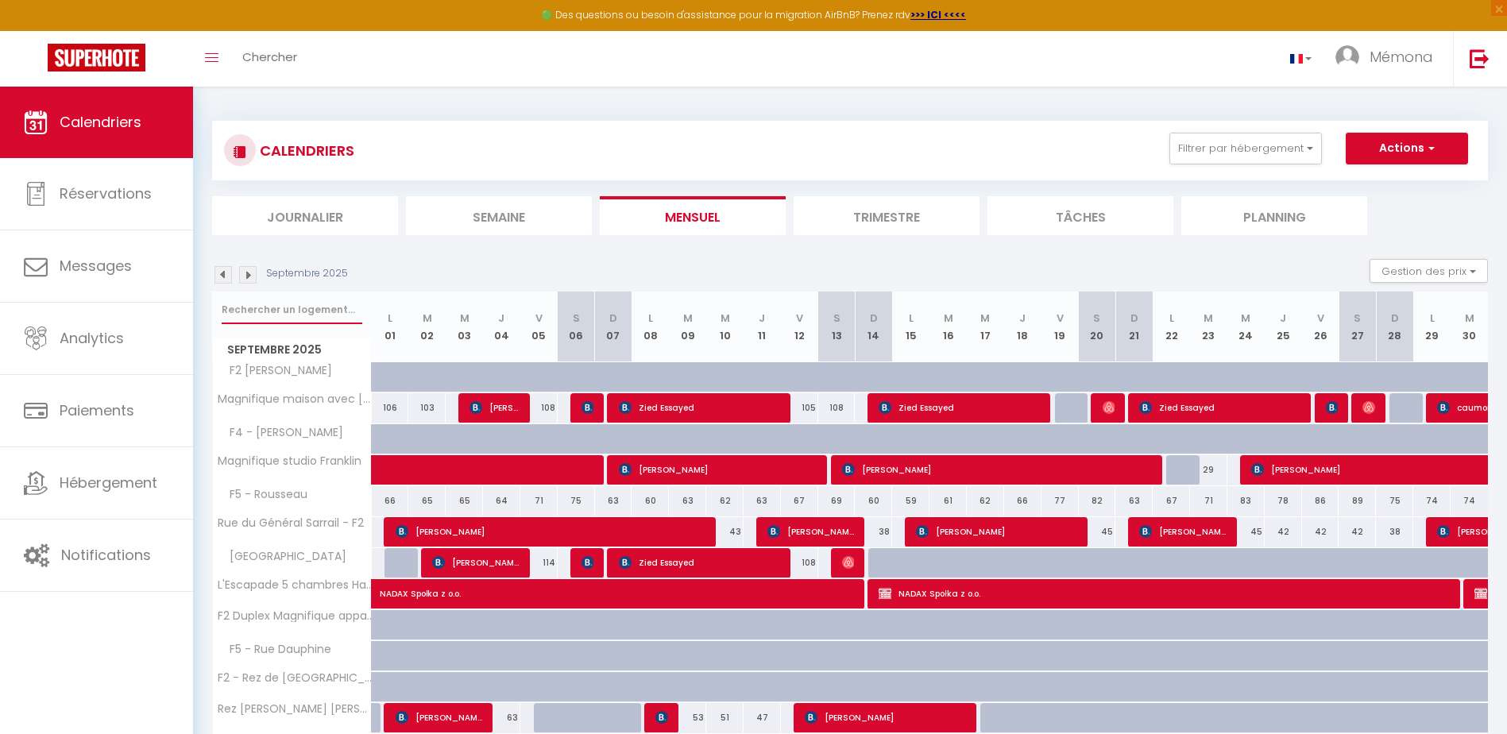
click at [311, 298] on input "text" at bounding box center [292, 309] width 141 height 29
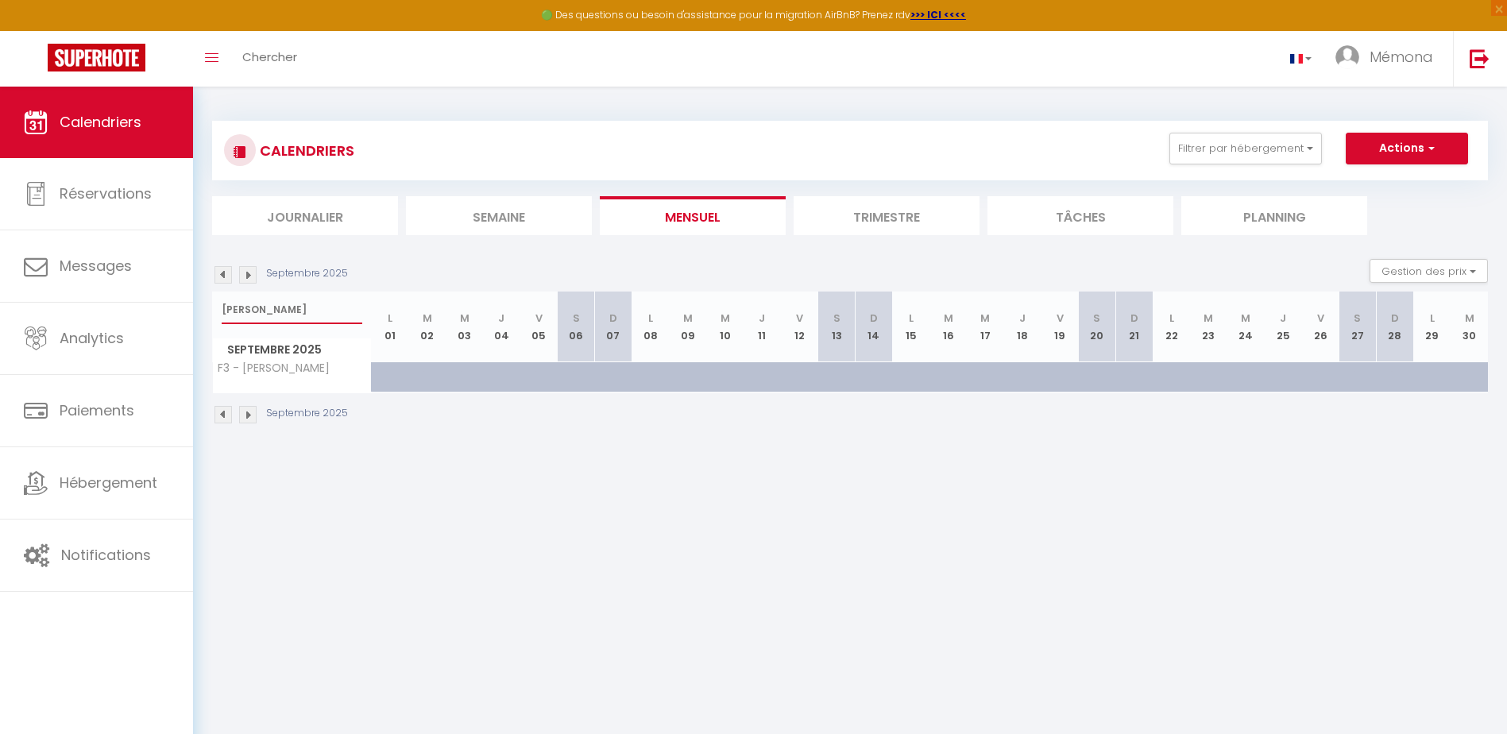
type input "[PERSON_NAME]"
click at [228, 276] on img at bounding box center [222, 274] width 17 height 17
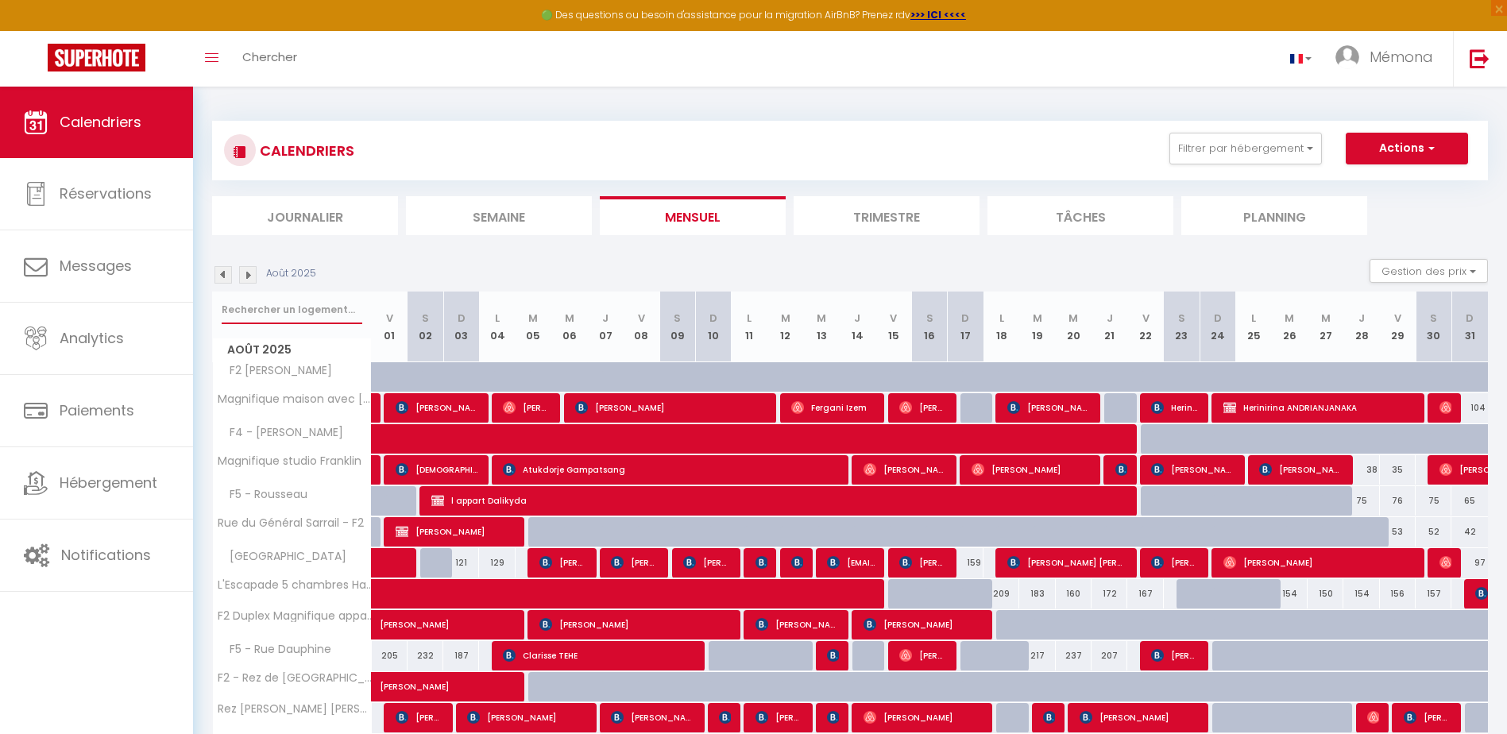
click at [270, 306] on input "text" at bounding box center [292, 309] width 141 height 29
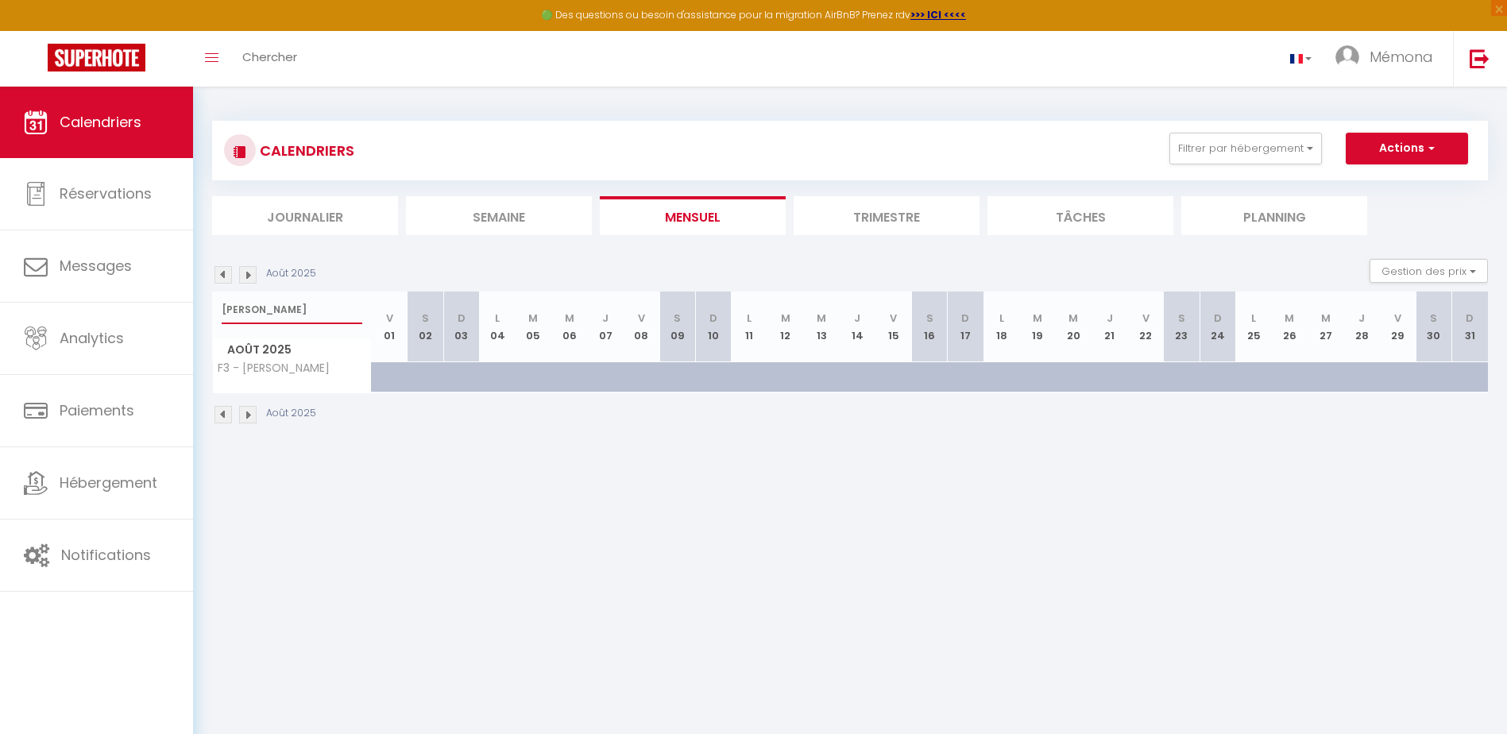
type input "[PERSON_NAME]"
click at [223, 275] on img at bounding box center [222, 274] width 17 height 17
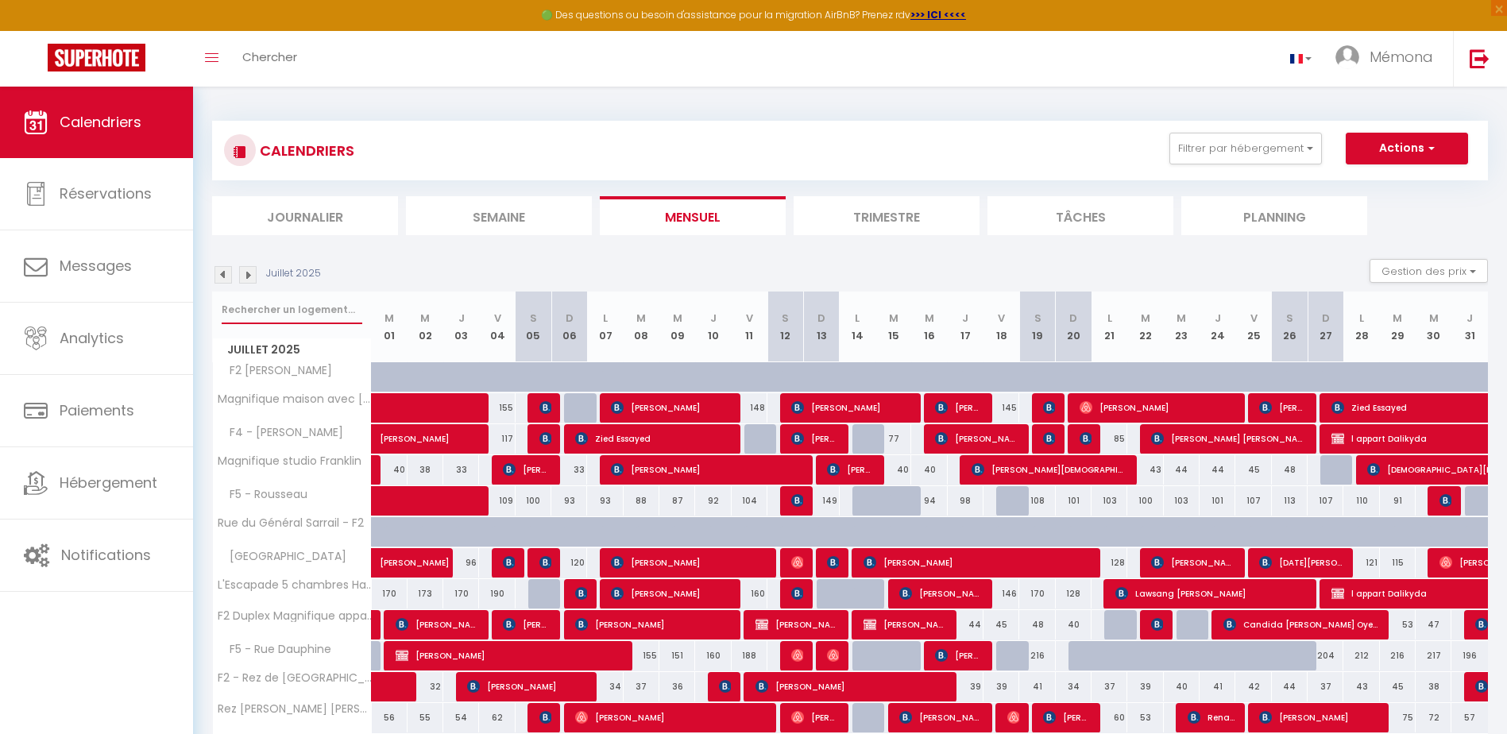
click at [289, 316] on input "text" at bounding box center [292, 309] width 141 height 29
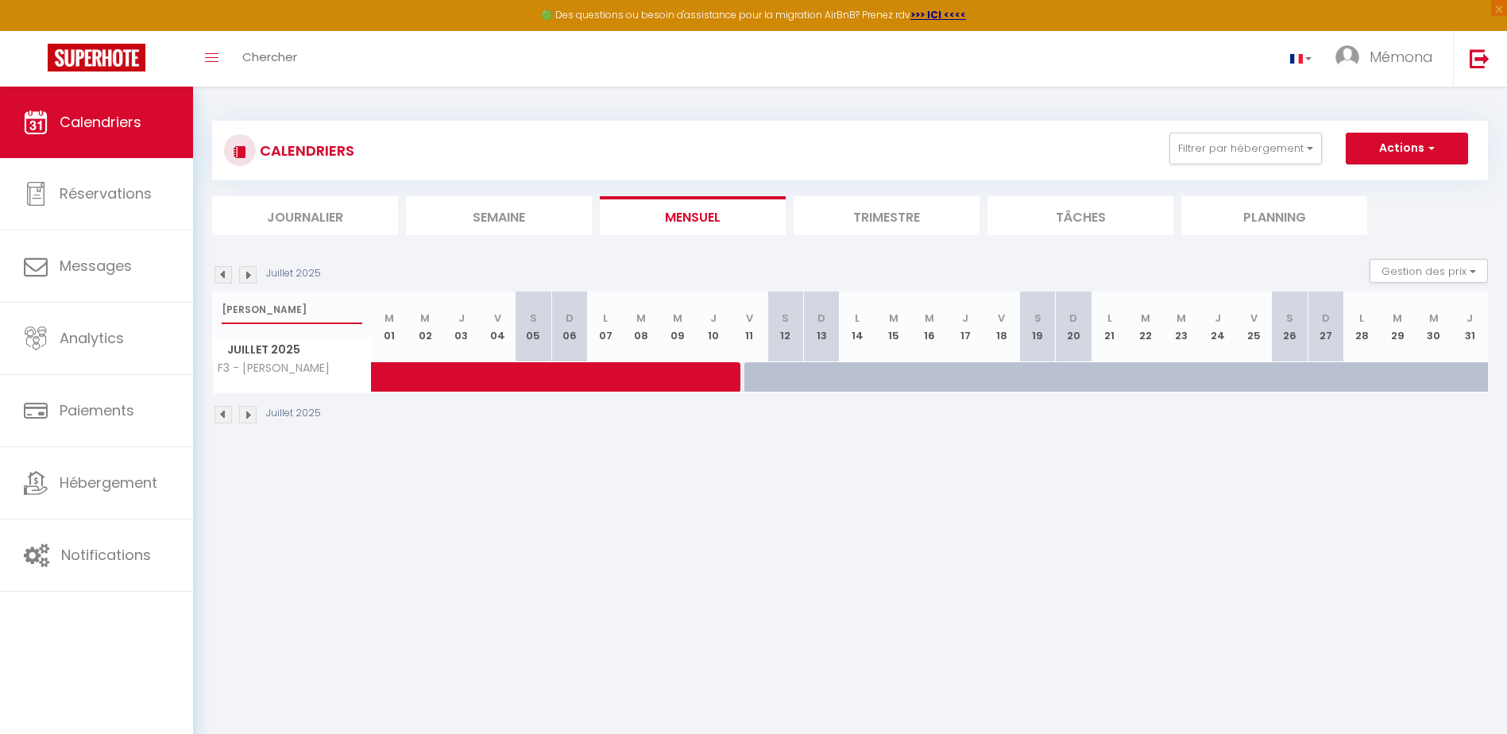
type input "[PERSON_NAME]"
click at [426, 380] on span at bounding box center [578, 377] width 365 height 30
select select "OK"
select select "0"
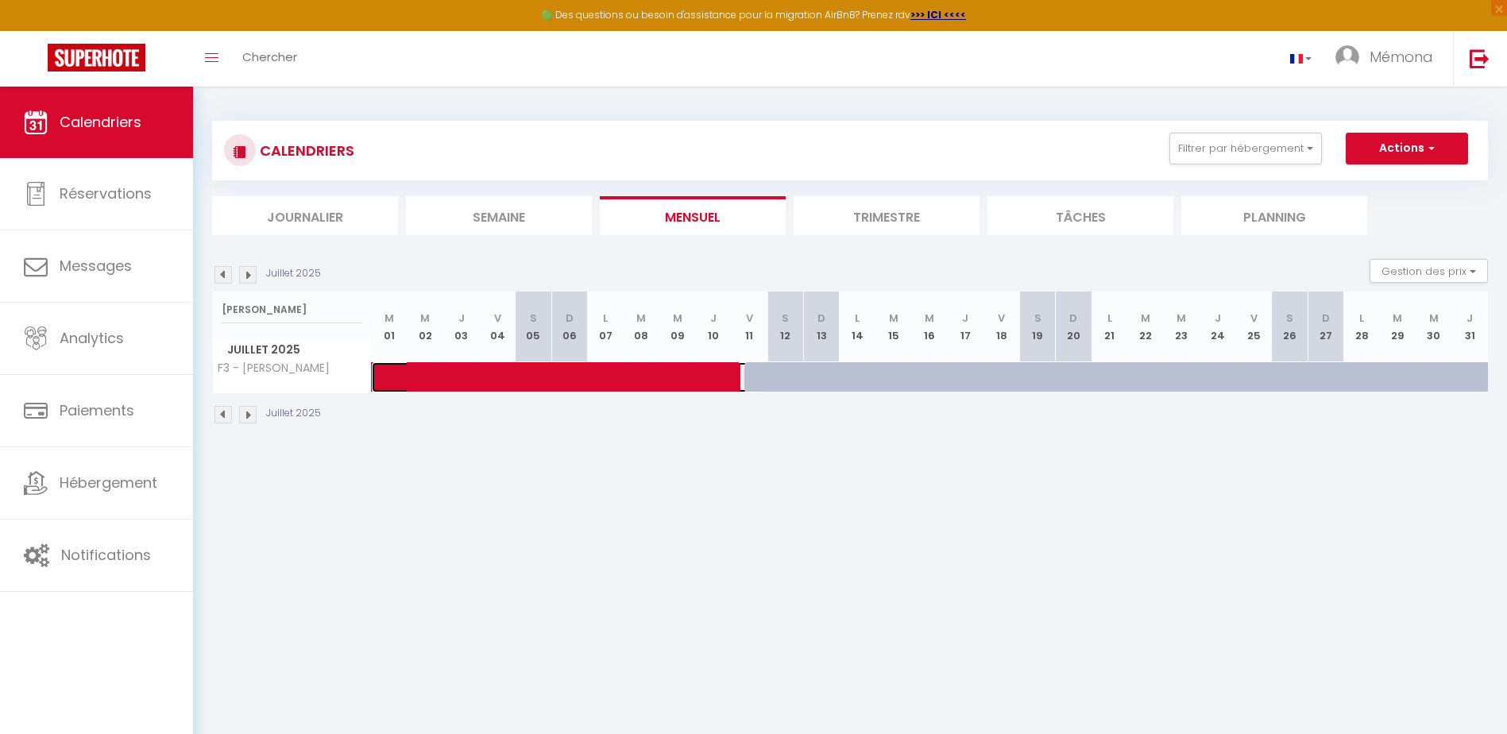
select select "0"
select select "1"
select select
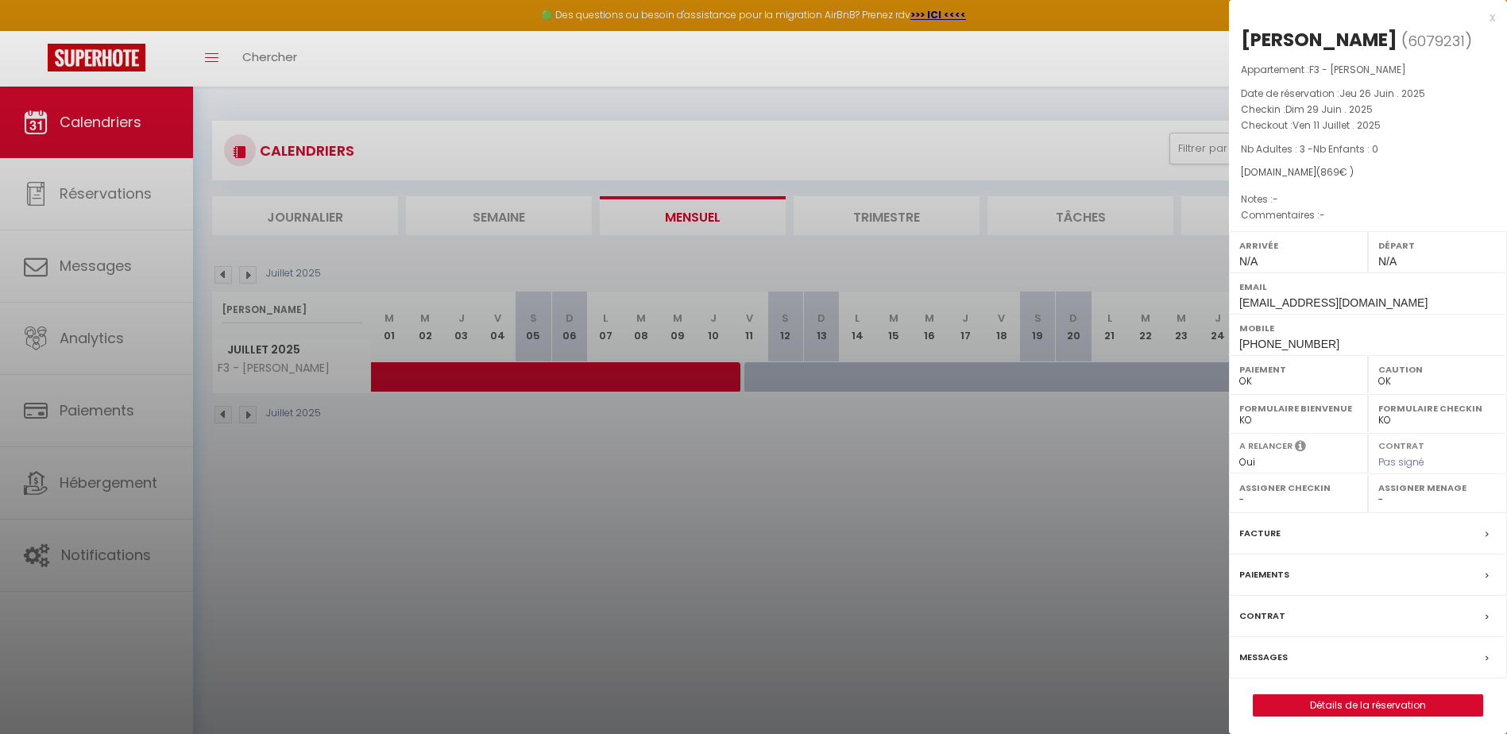
click at [1279, 658] on label "Messages" at bounding box center [1263, 657] width 48 height 17
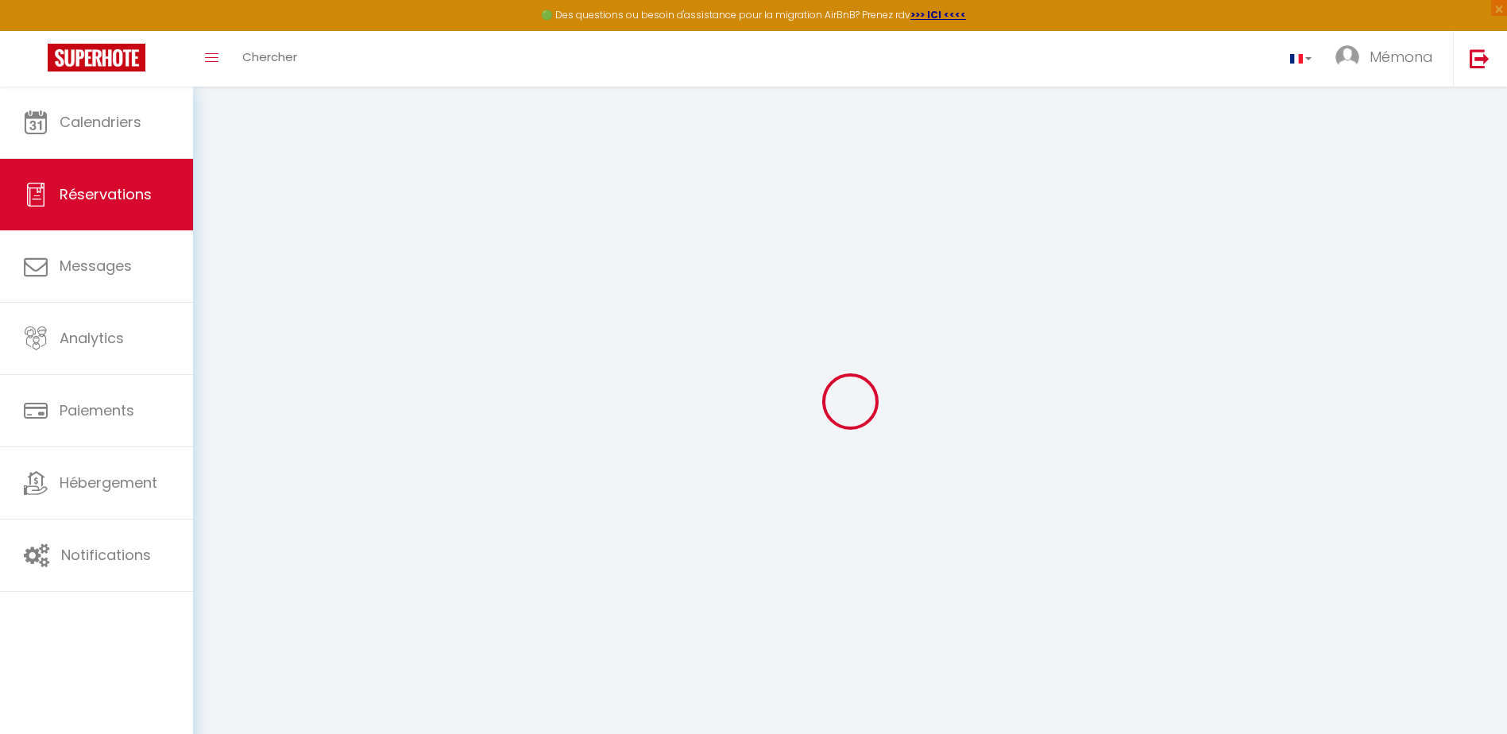
select select
checkbox input "false"
select select
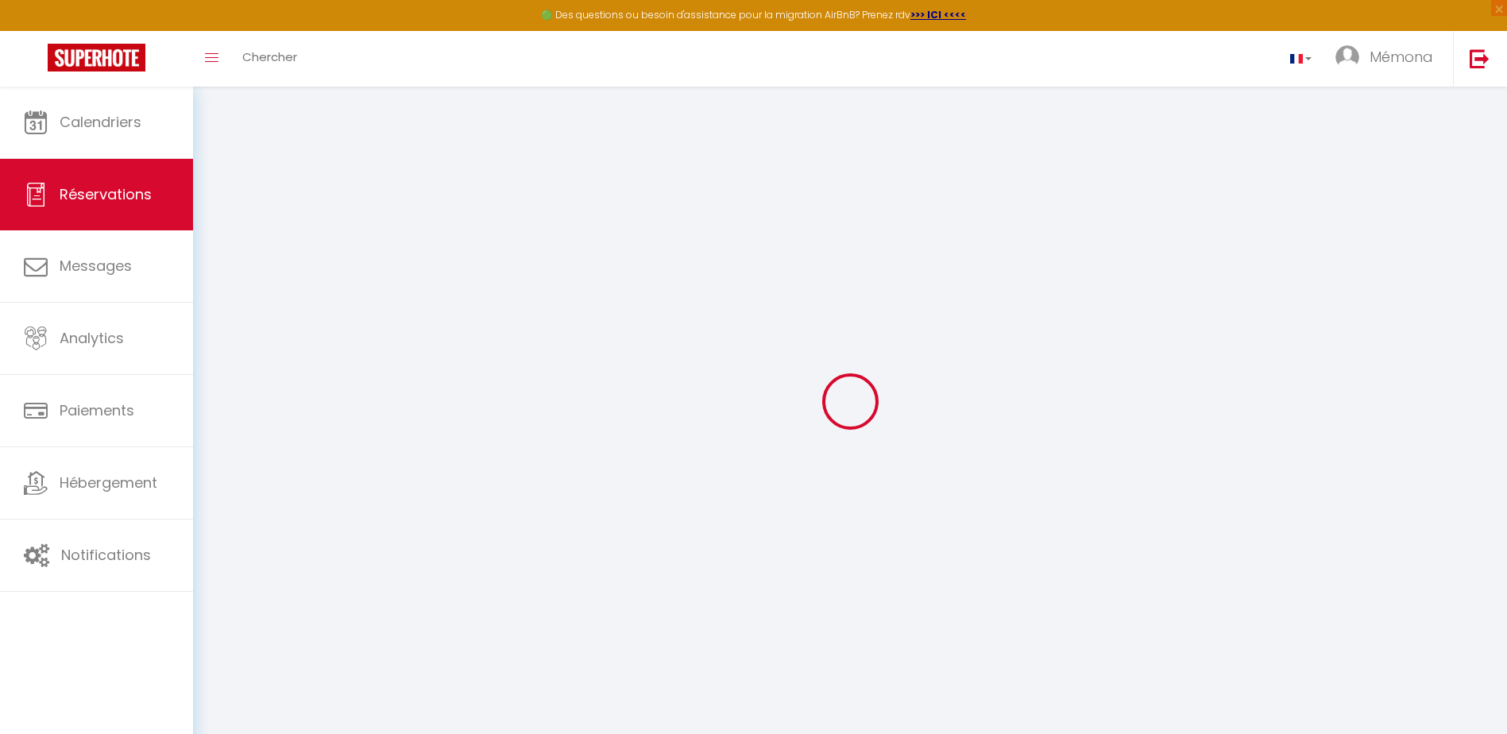
select select
checkbox input "false"
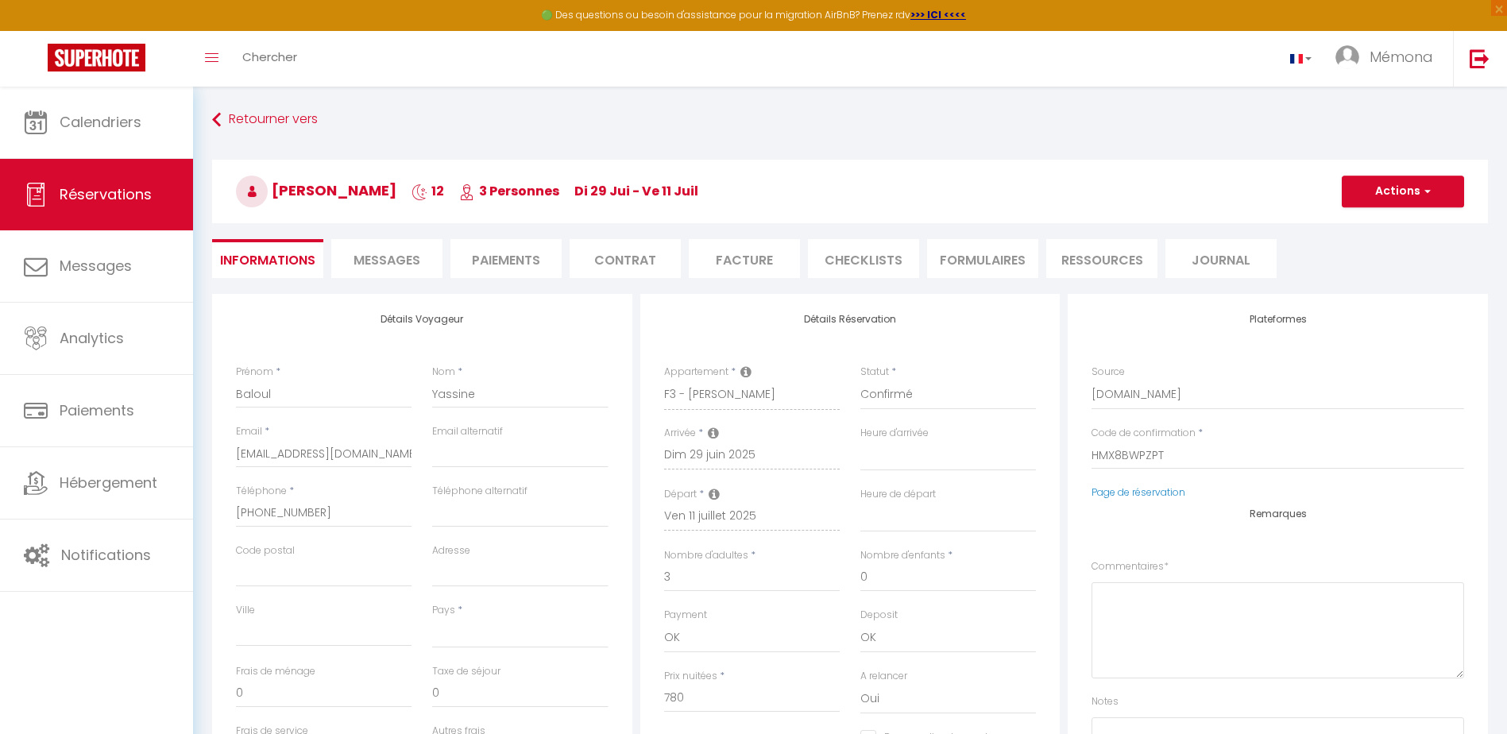
select select
checkbox input "false"
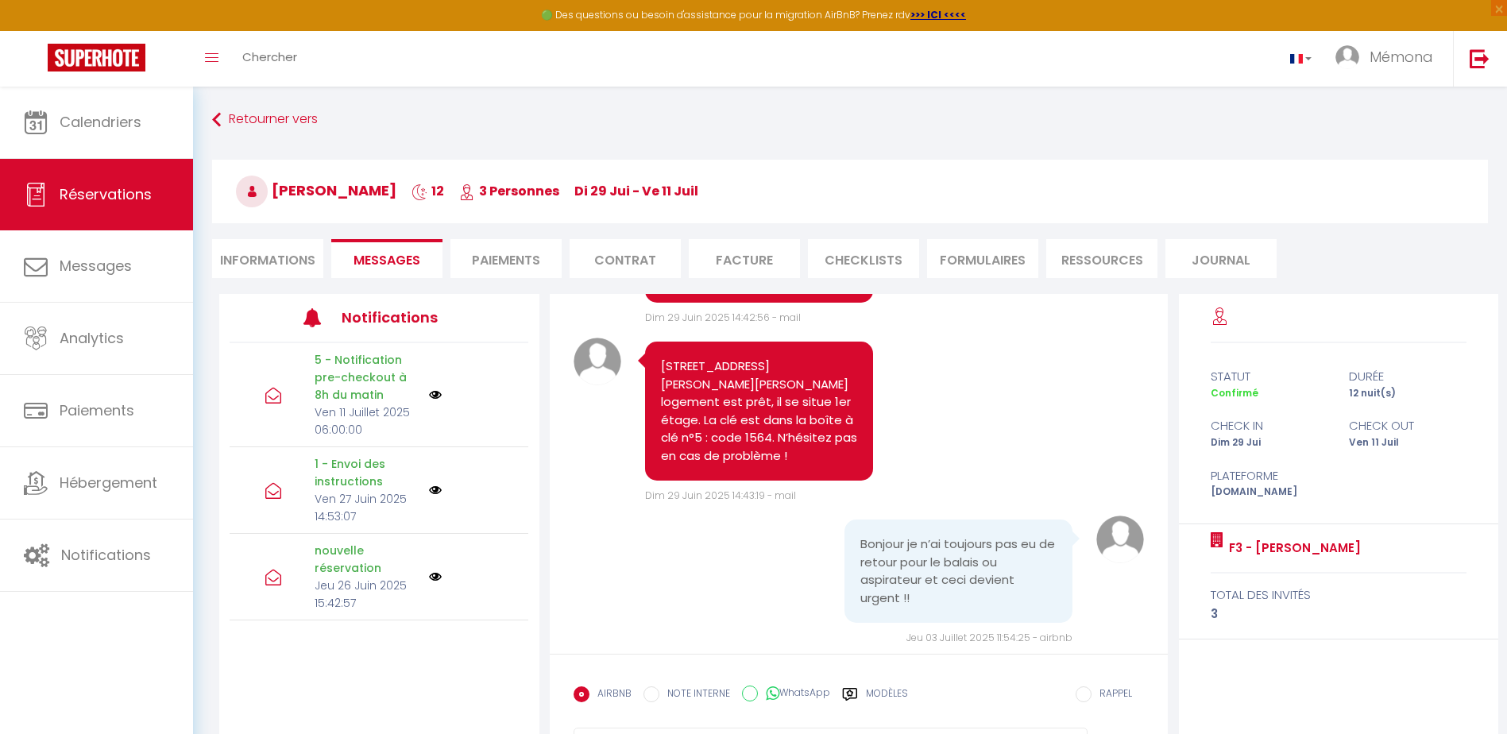
scroll to position [2780, 0]
